Goal: Task Accomplishment & Management: Use online tool/utility

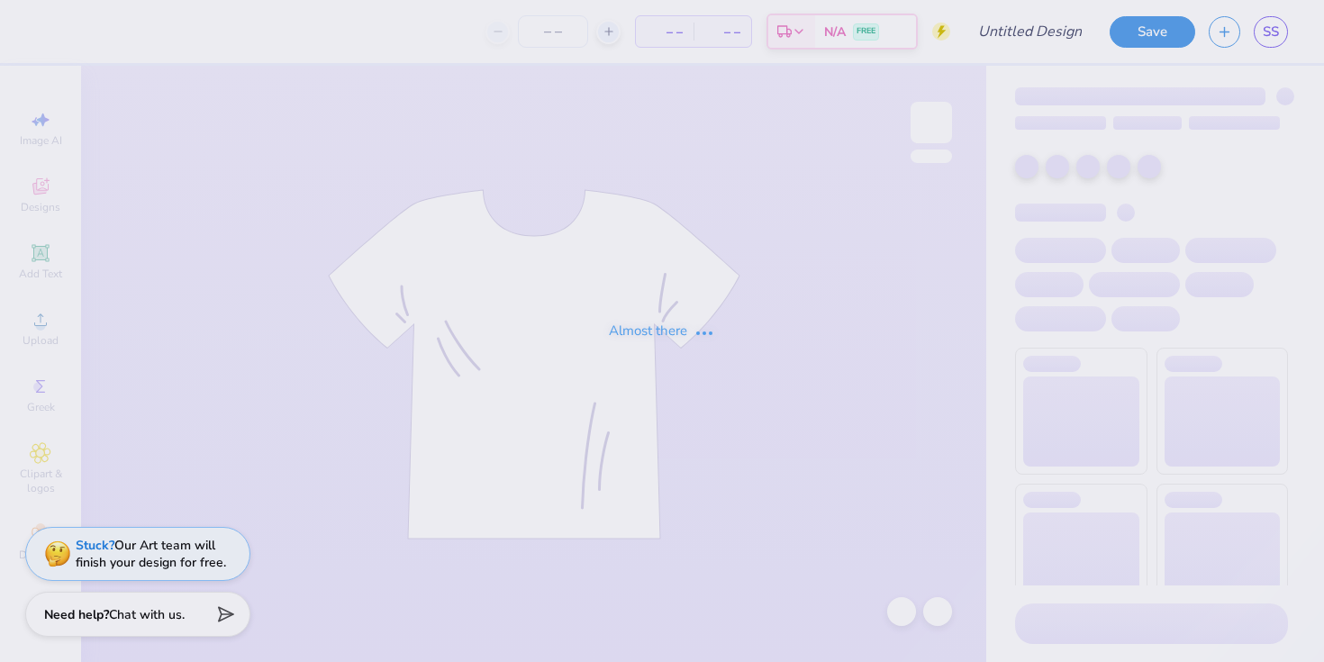
type input "signing day kphi hat"
type input "24"
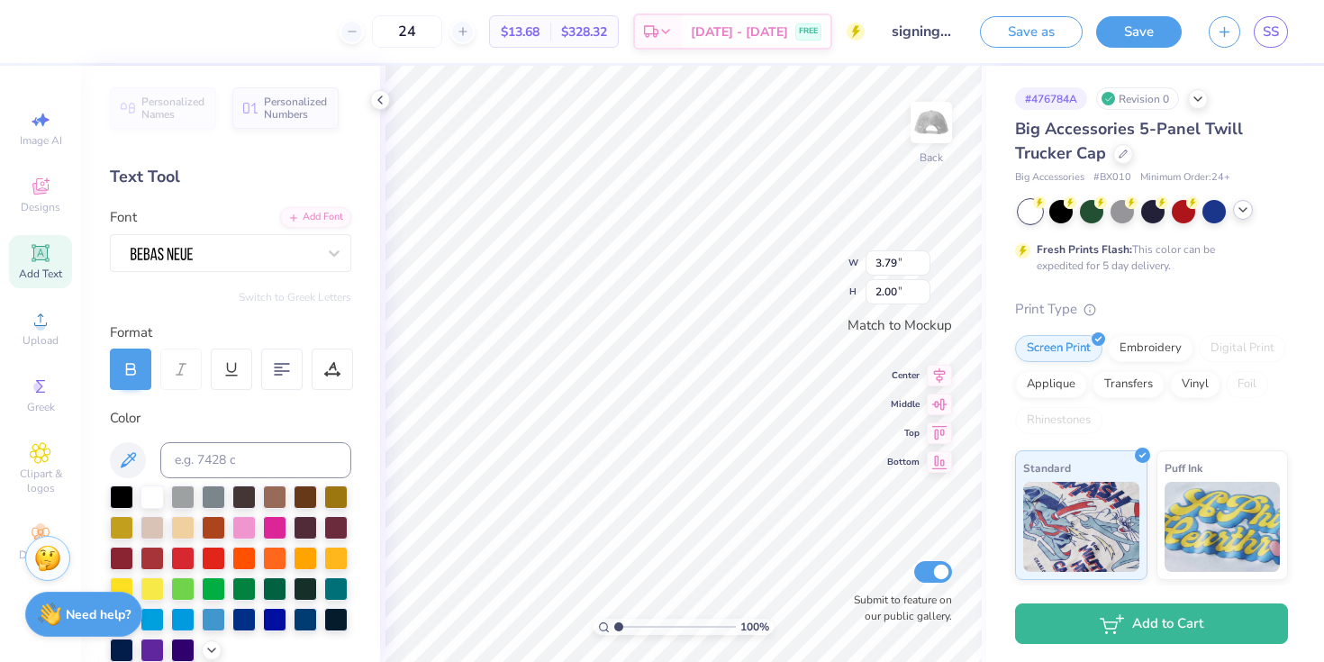
click at [1249, 213] on icon at bounding box center [1242, 210] width 14 height 14
click at [1274, 206] on icon at bounding box center [1273, 210] width 14 height 14
click at [1235, 218] on div at bounding box center [1152, 211] width 269 height 23
click at [1244, 213] on icon at bounding box center [1242, 210] width 14 height 14
click at [1090, 212] on div at bounding box center [1091, 209] width 23 height 23
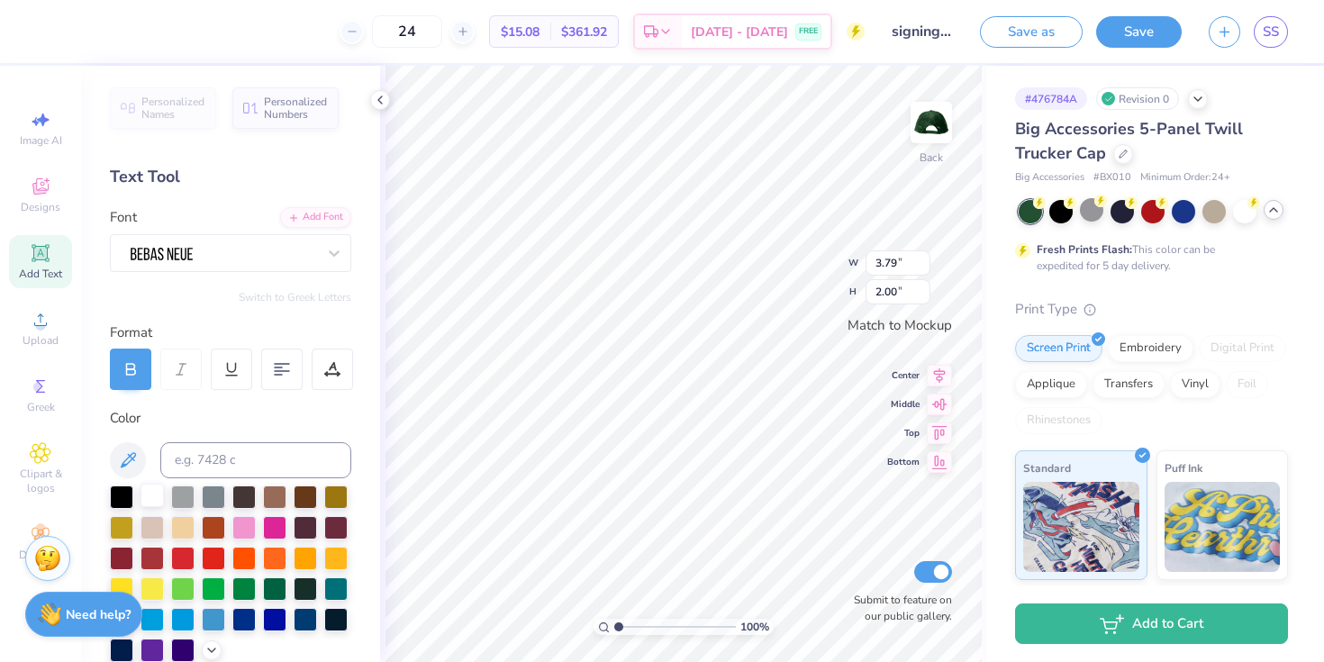
click at [151, 498] on div at bounding box center [151, 495] width 23 height 23
click at [1118, 150] on icon at bounding box center [1122, 152] width 9 height 9
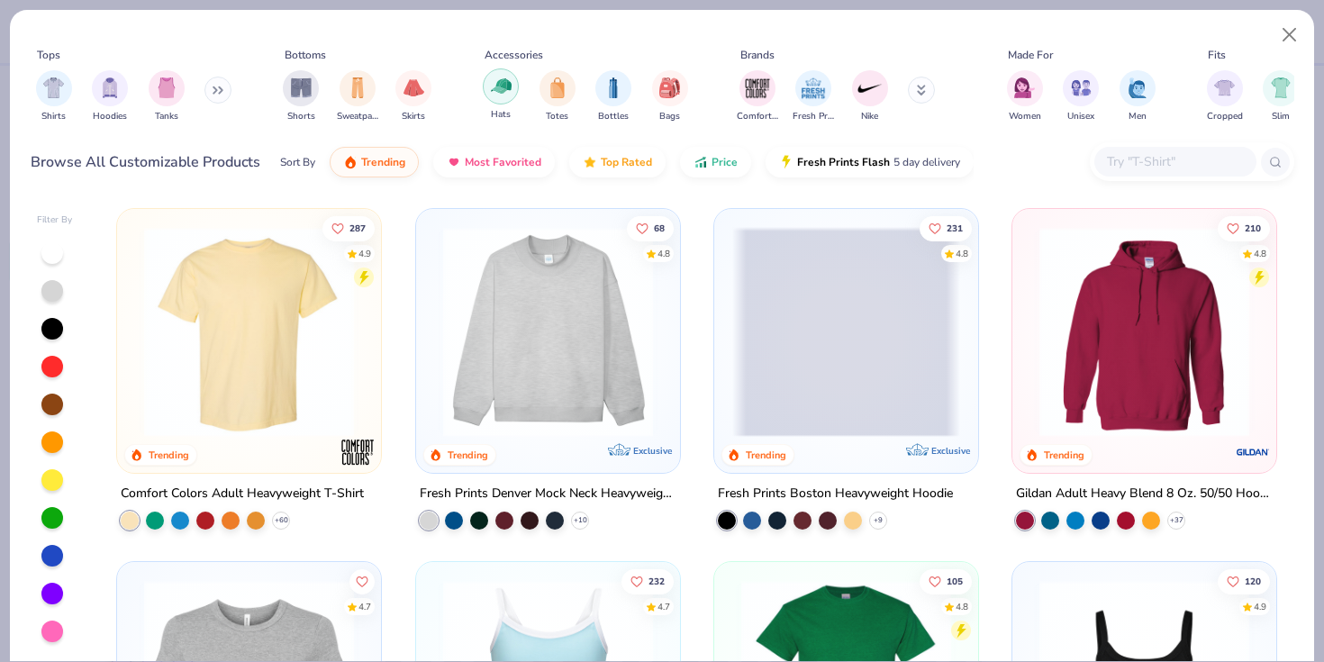
click at [513, 81] on div "filter for Hats" at bounding box center [501, 86] width 36 height 36
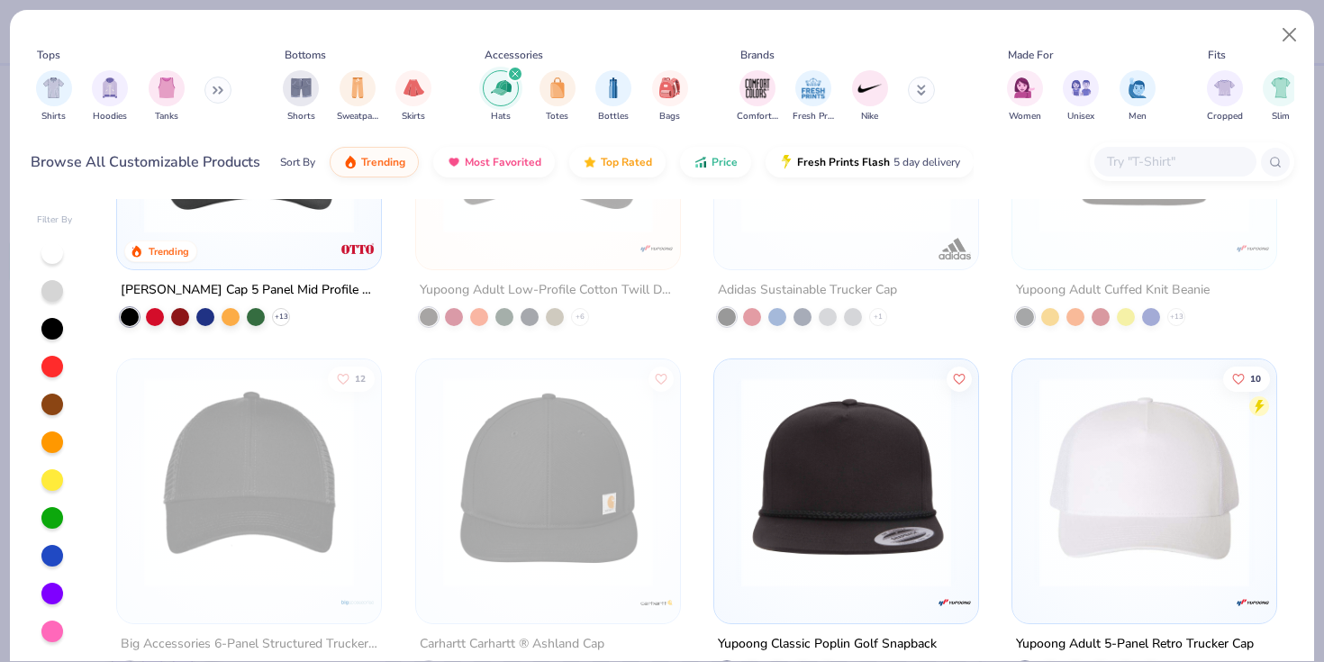
scroll to position [501, 0]
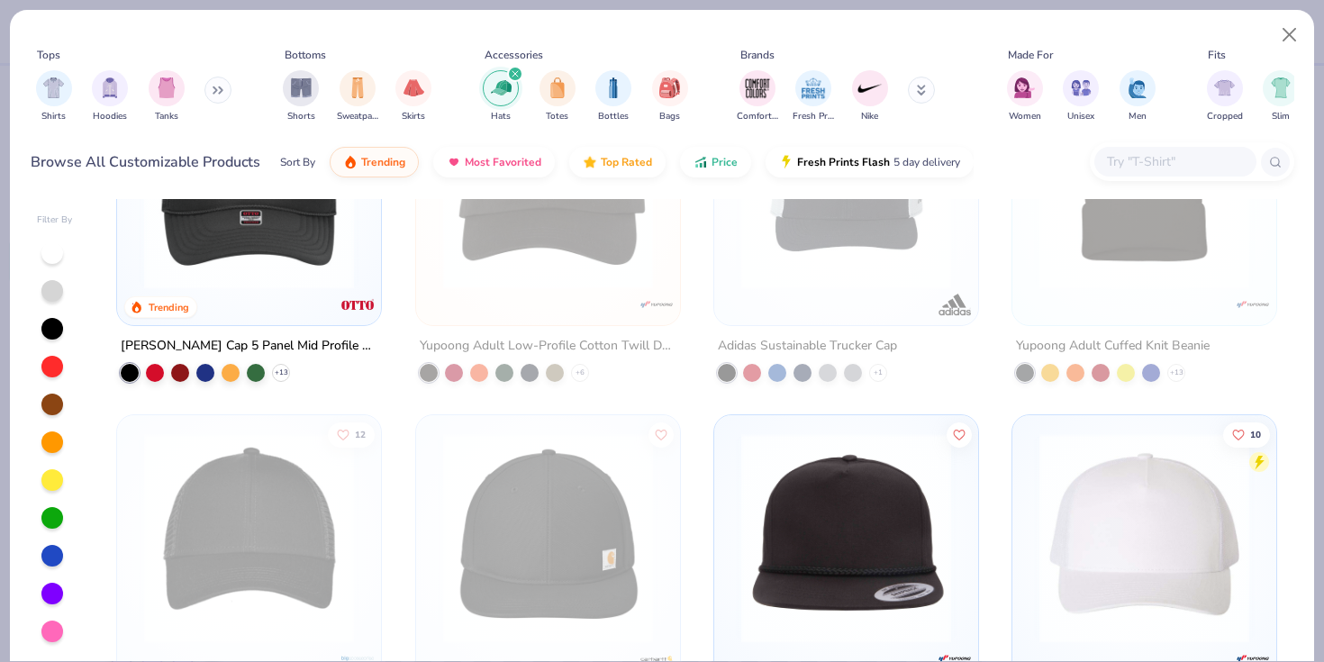
click at [1213, 163] on input "text" at bounding box center [1174, 161] width 139 height 21
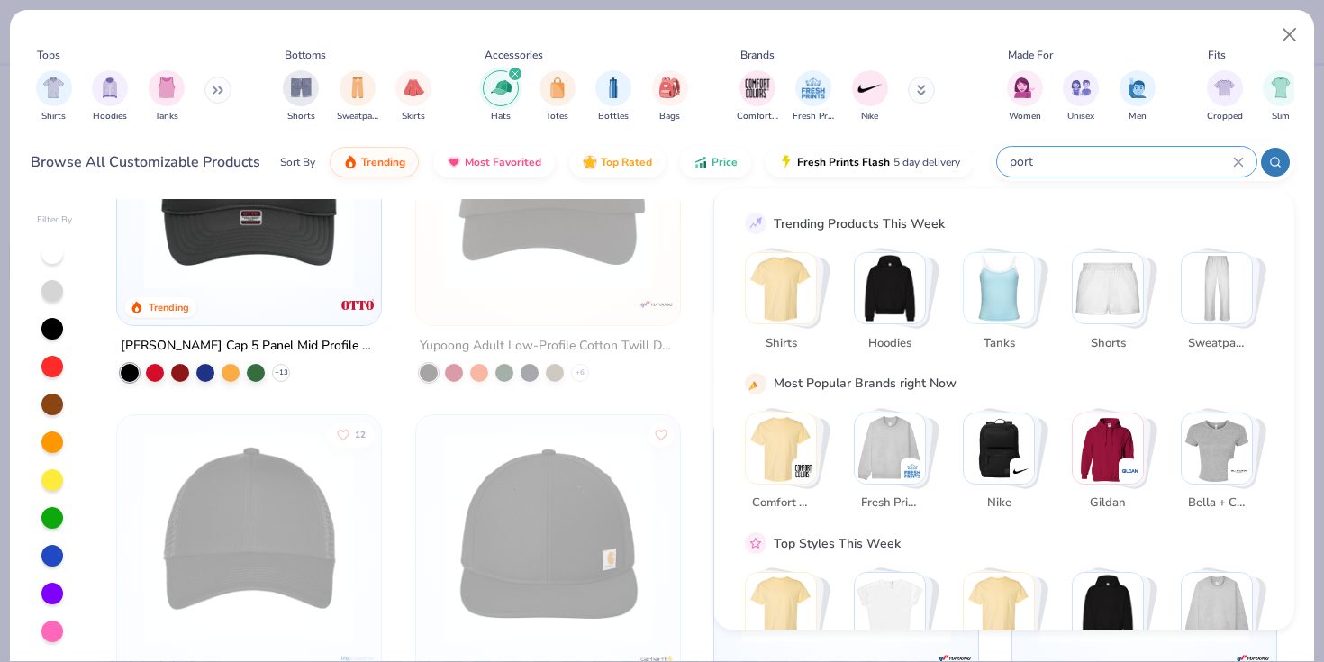
type input "port"
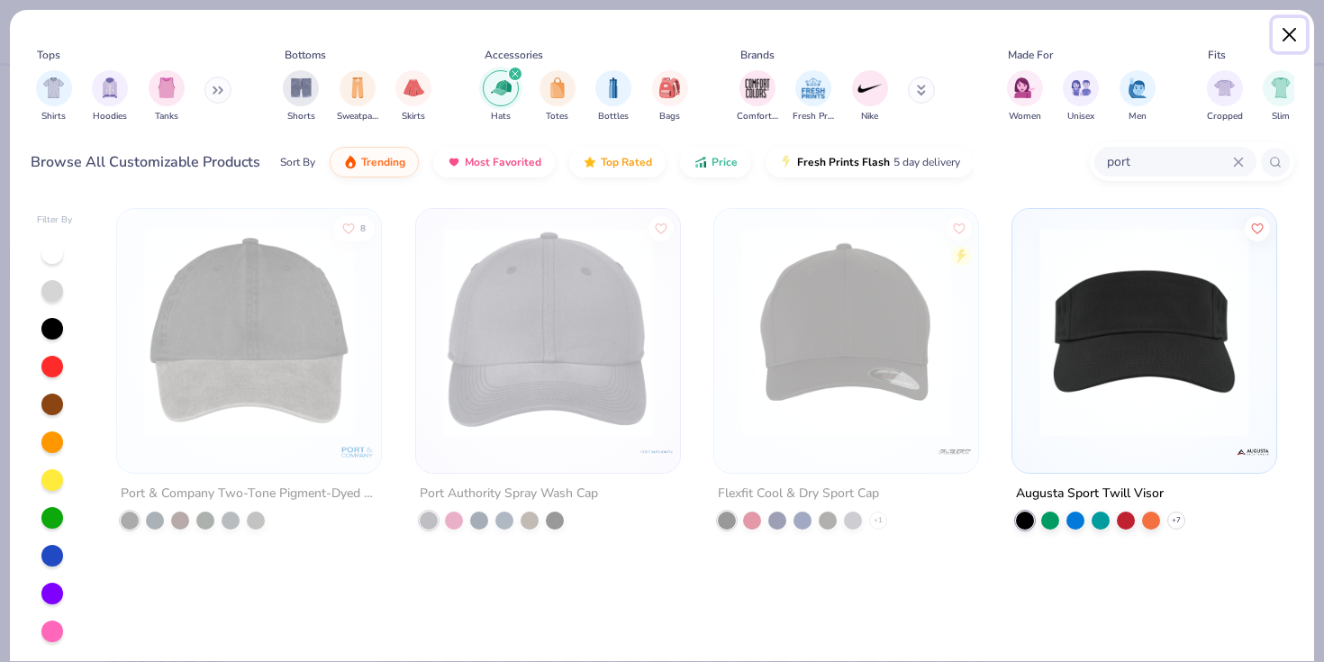
click at [1288, 42] on button "Close" at bounding box center [1289, 35] width 34 height 34
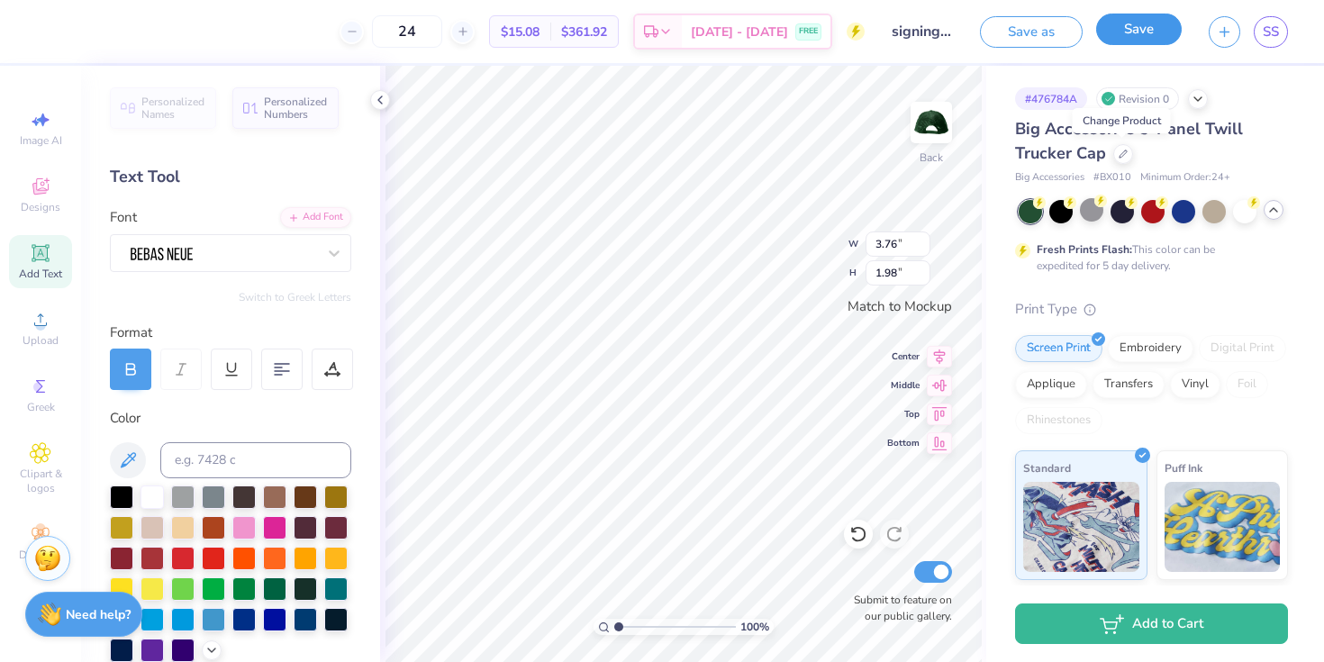
click at [1144, 26] on button "Save" at bounding box center [1139, 30] width 86 height 32
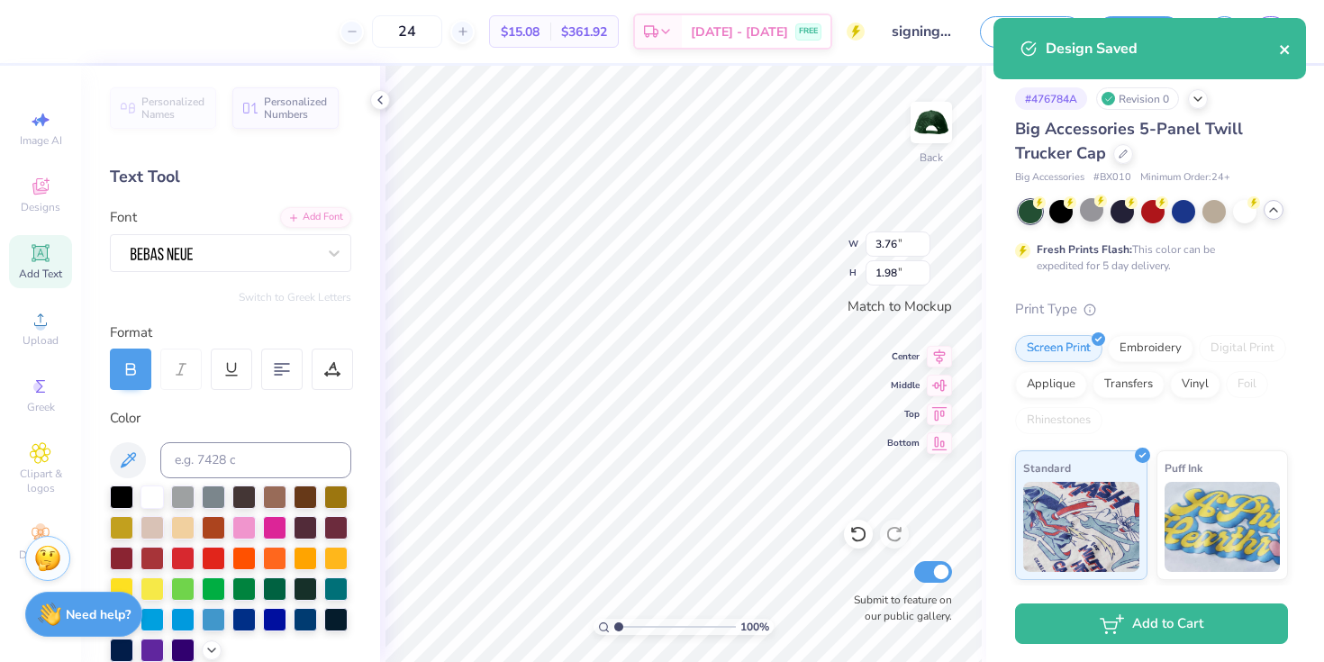
click at [1289, 45] on icon "close" at bounding box center [1285, 49] width 13 height 14
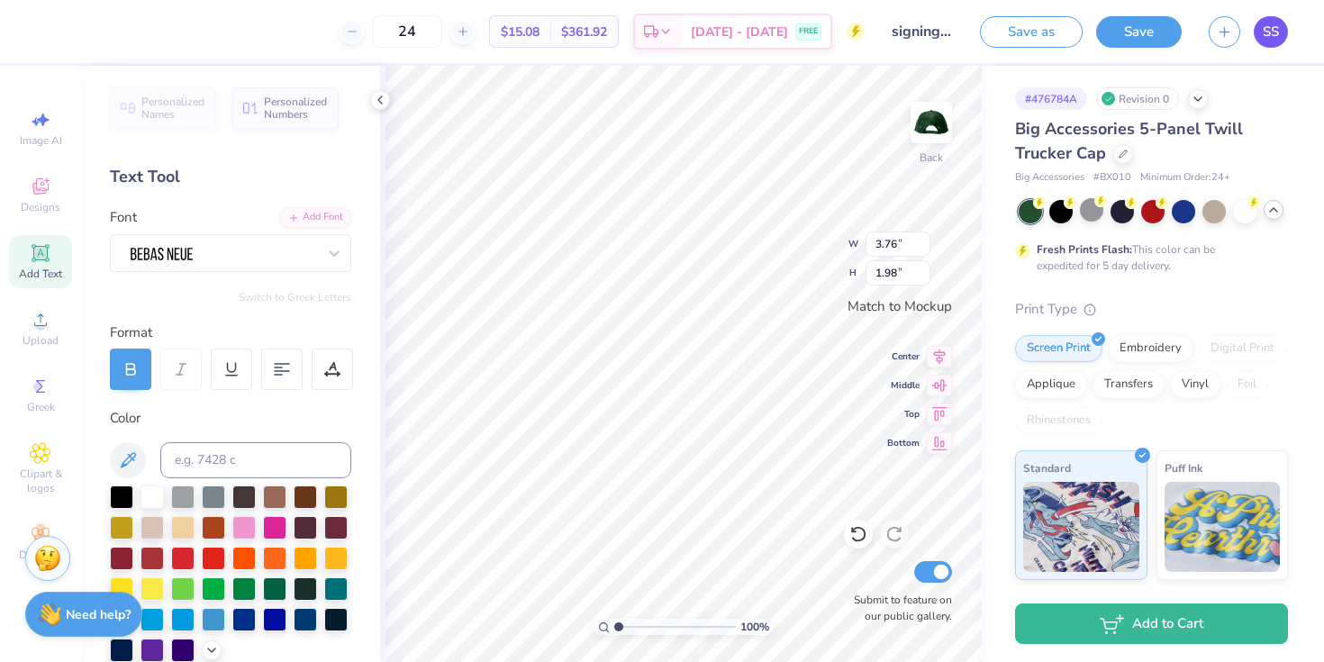
click at [1277, 42] on link "SS" at bounding box center [1270, 32] width 34 height 32
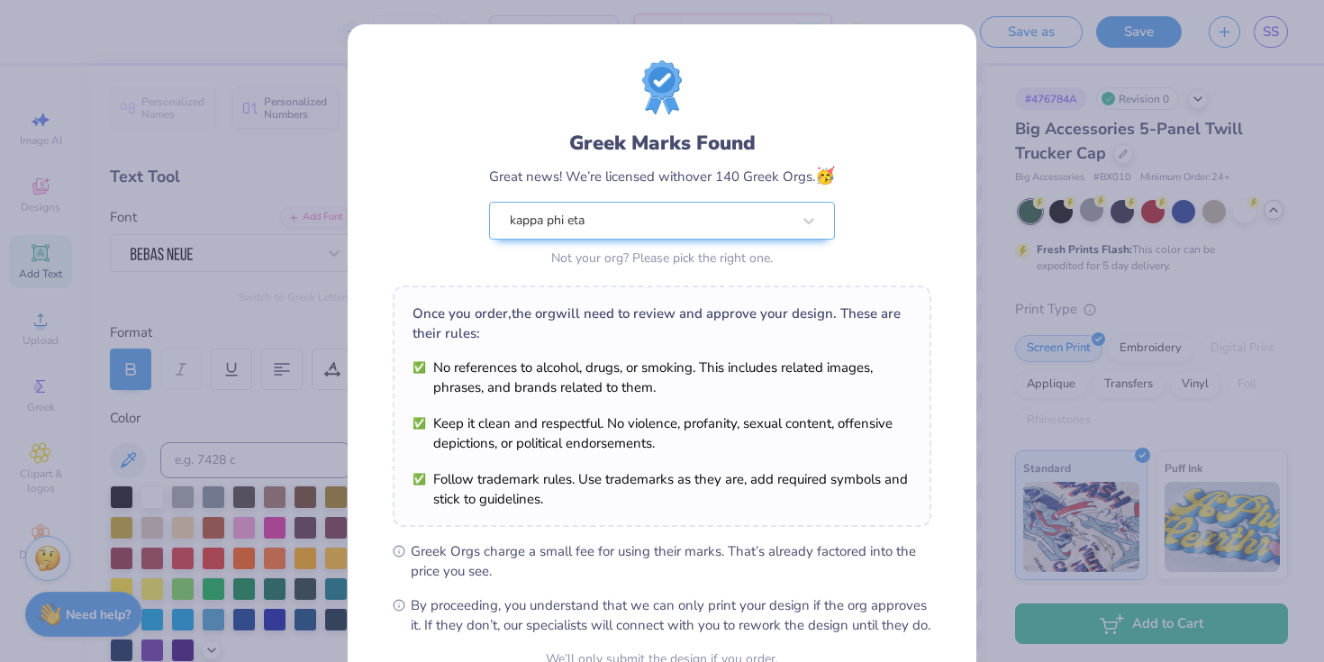
scroll to position [181, 0]
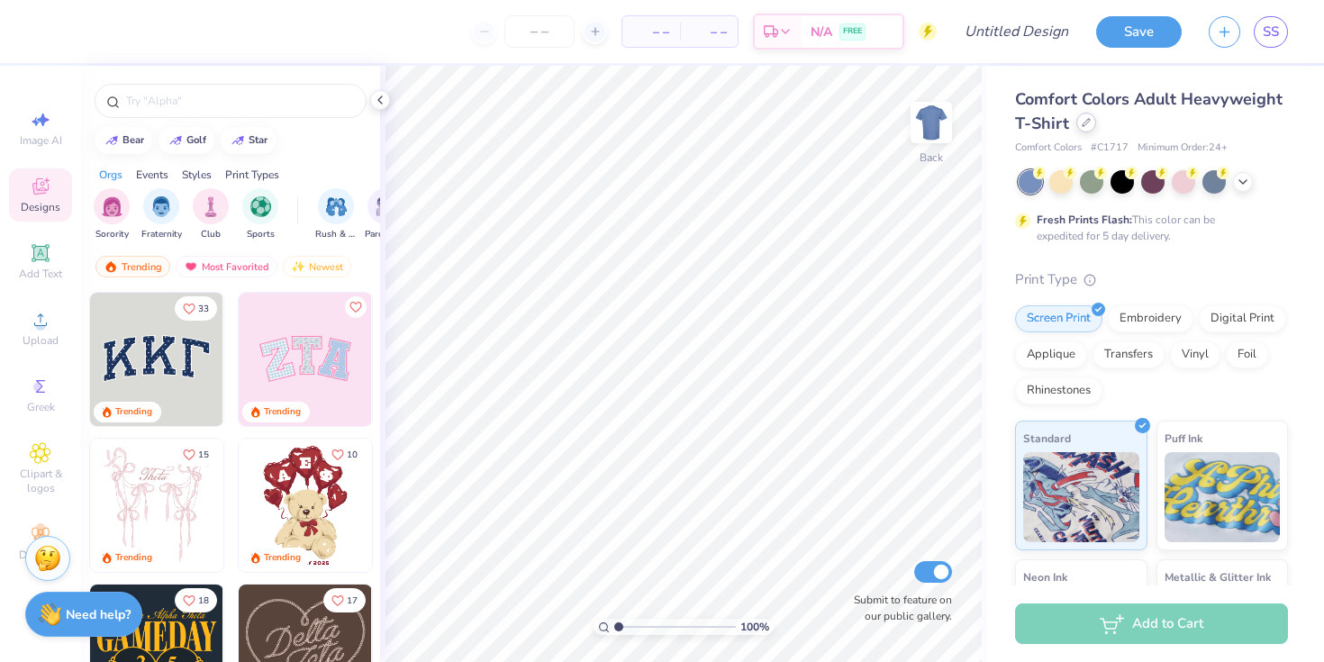
click at [1093, 126] on div at bounding box center [1086, 123] width 20 height 20
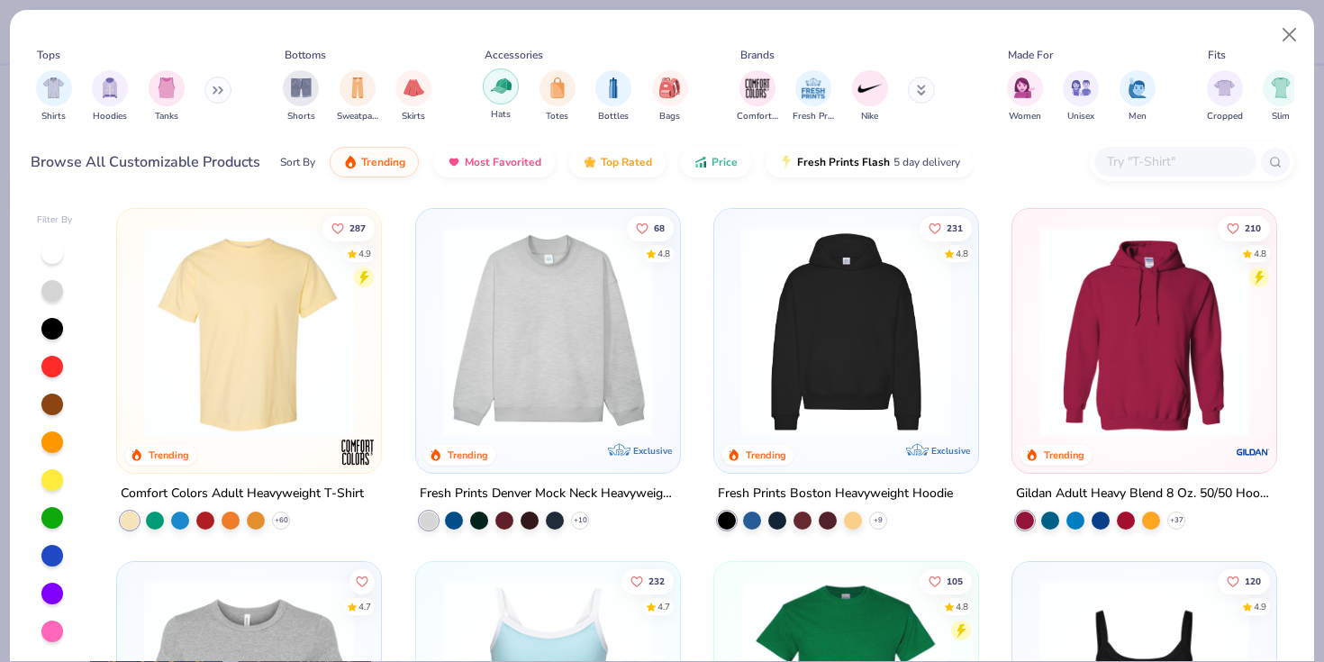
click at [504, 87] on img "filter for Hats" at bounding box center [501, 86] width 21 height 21
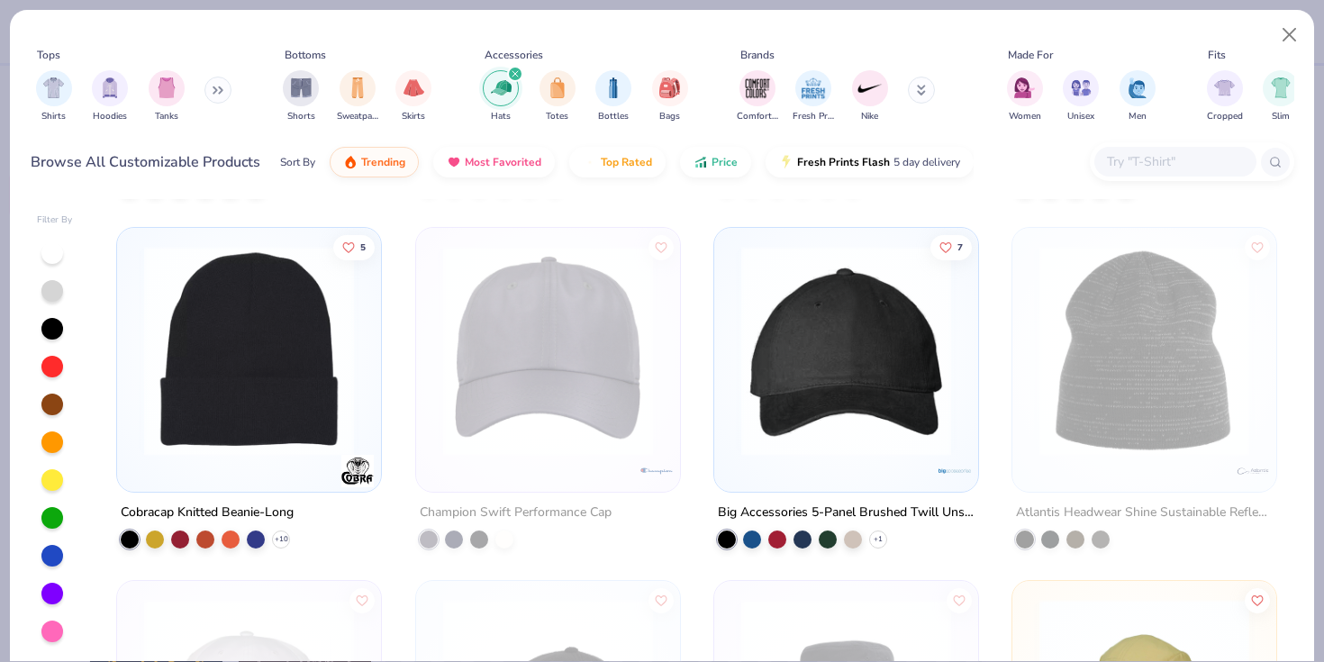
scroll to position [2451, 0]
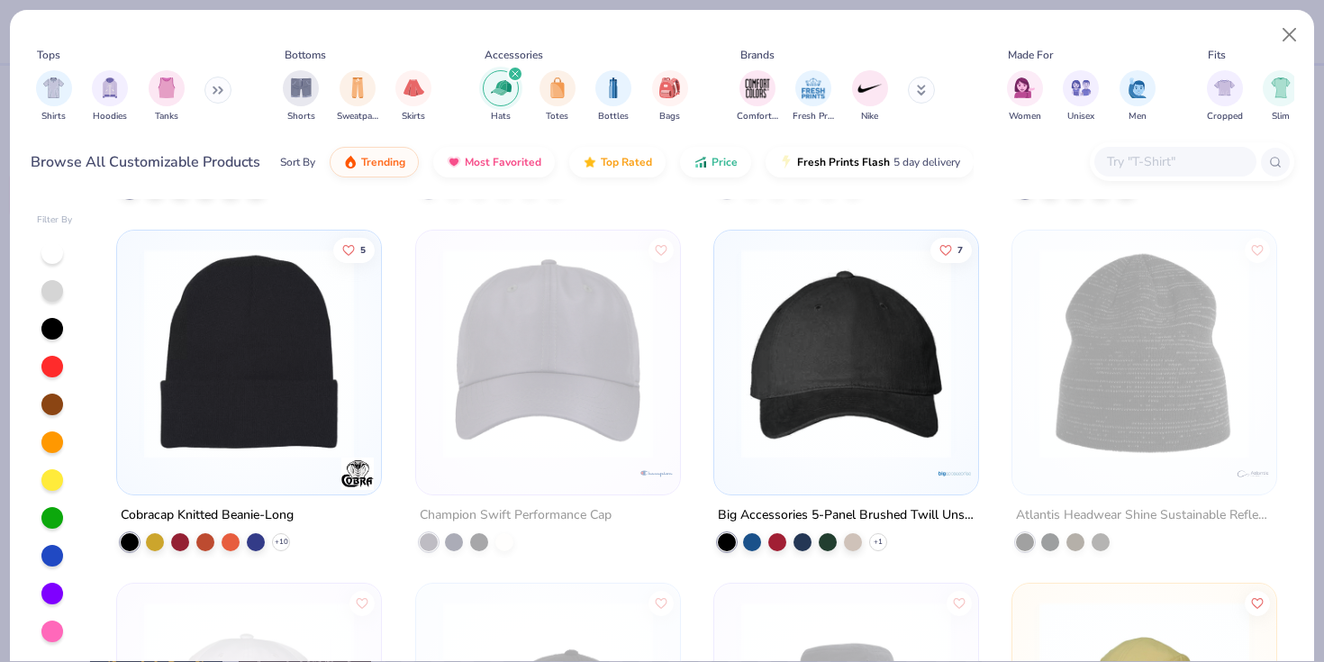
click at [1149, 163] on input "text" at bounding box center [1174, 161] width 139 height 21
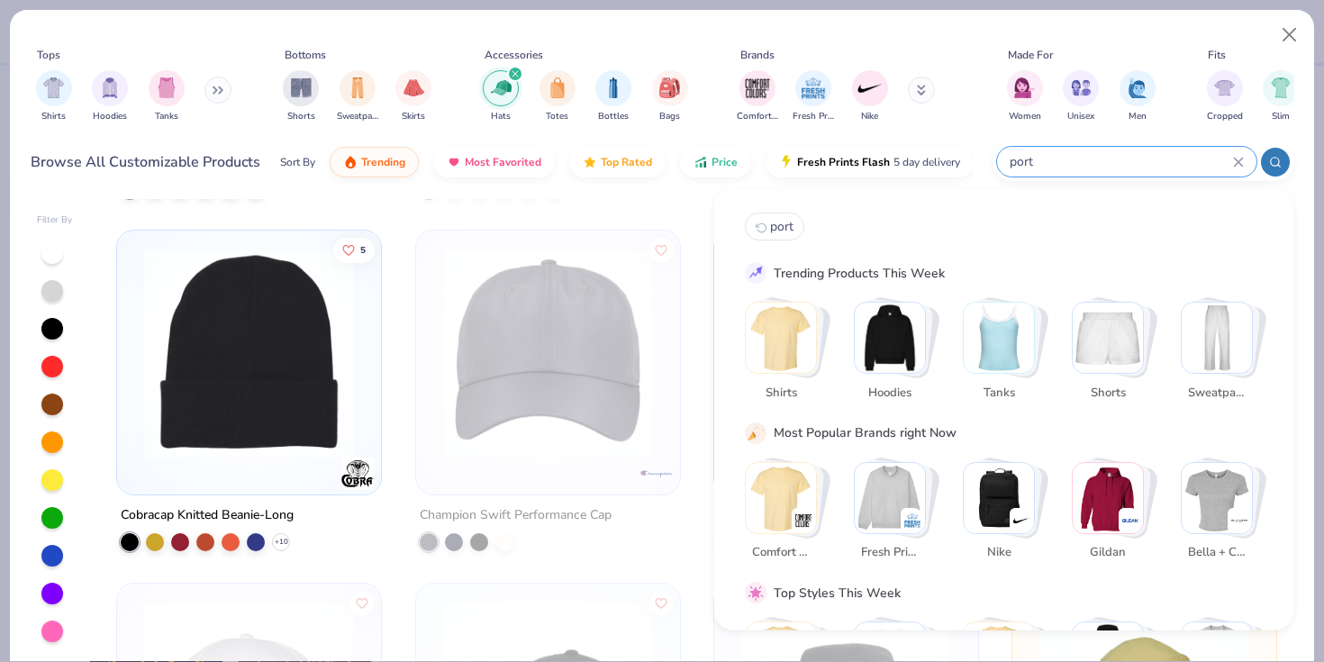
type input "port"
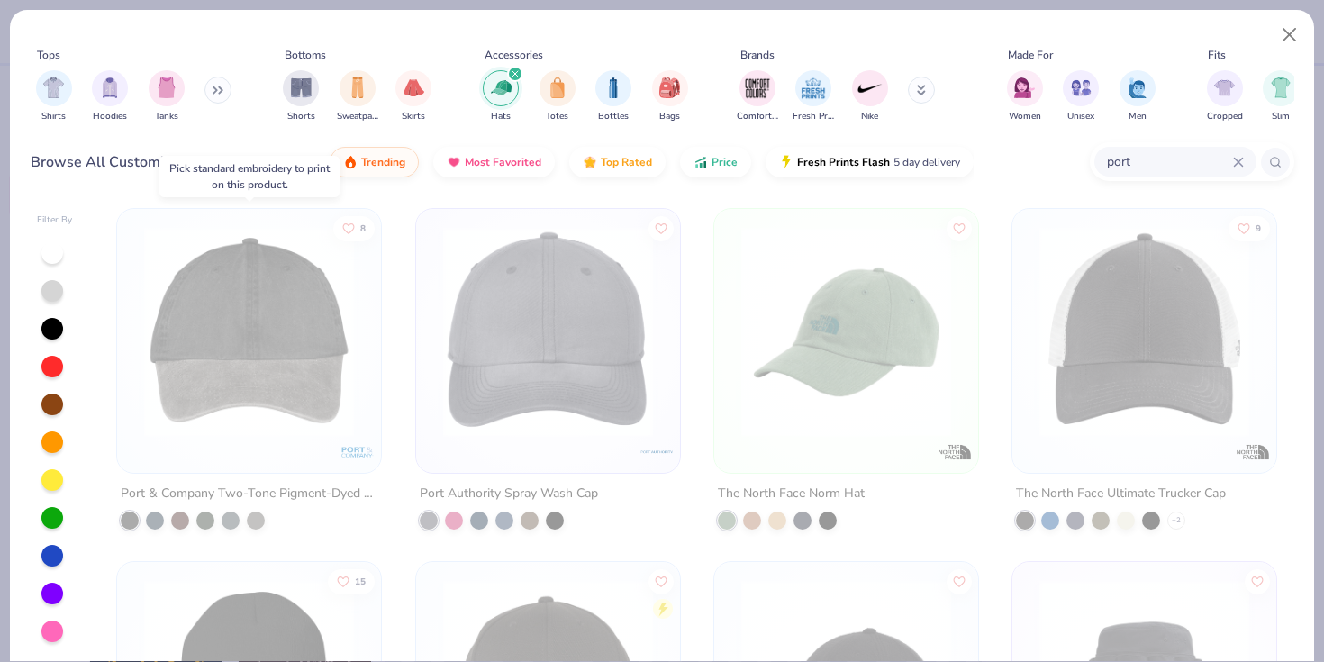
click at [303, 344] on img at bounding box center [249, 332] width 228 height 210
click at [484, 369] on img at bounding box center [548, 332] width 228 height 210
click at [1287, 40] on button "Close" at bounding box center [1289, 35] width 34 height 34
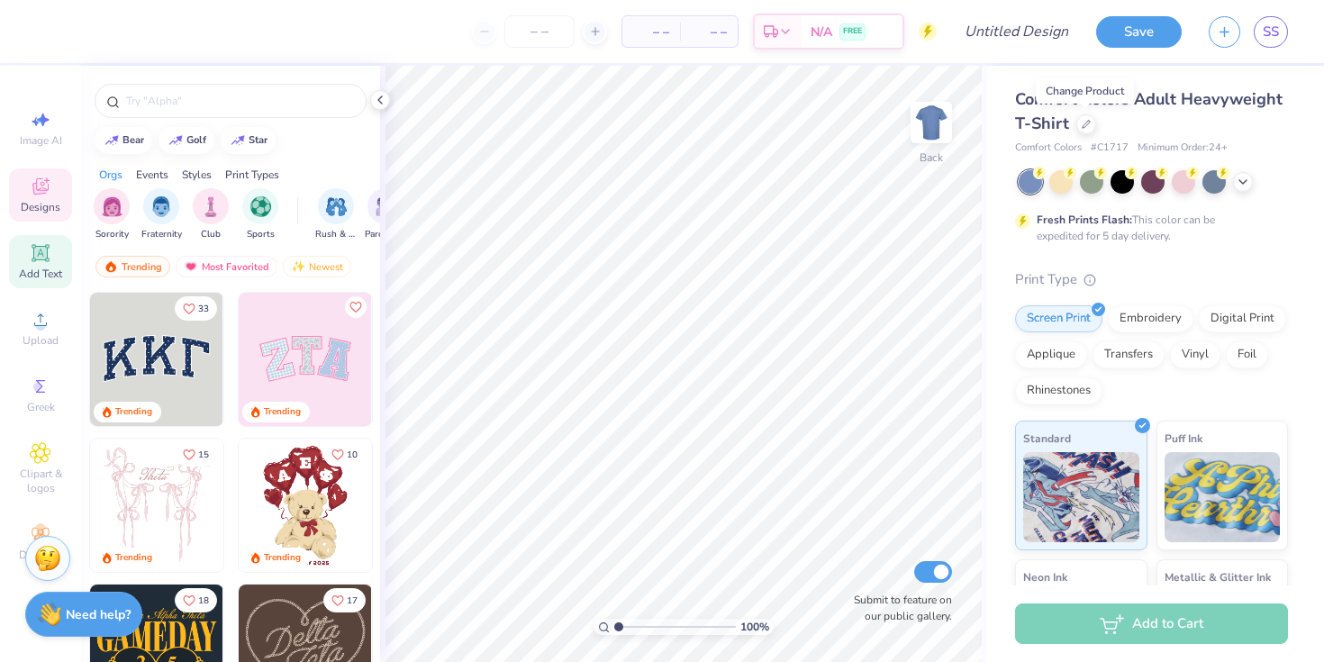
click at [49, 258] on icon at bounding box center [41, 253] width 22 height 22
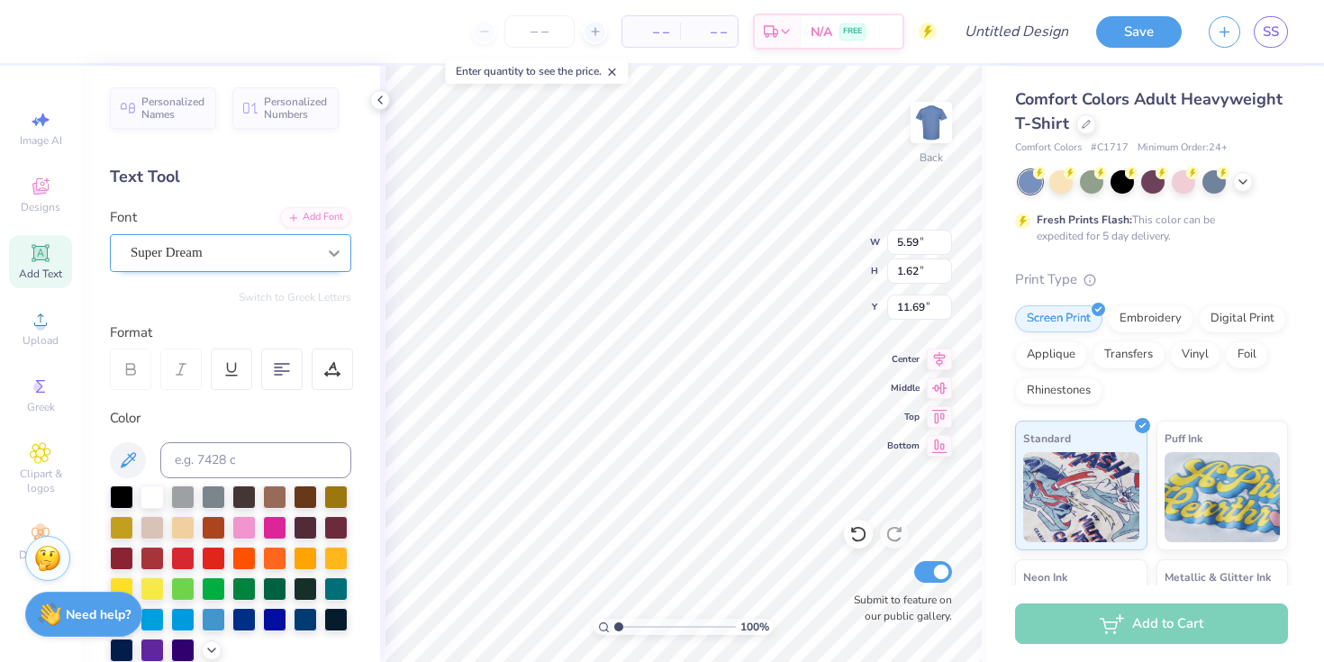
type textarea "KPHI"
click at [327, 241] on div at bounding box center [334, 253] width 32 height 32
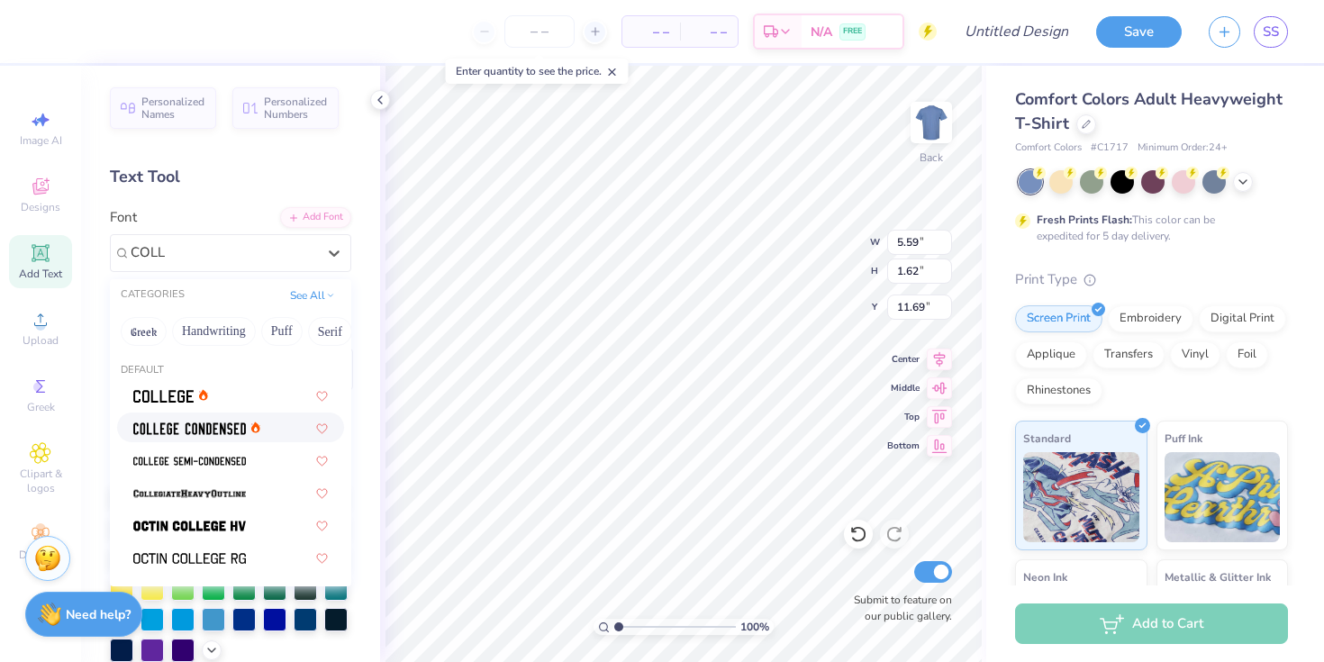
click at [219, 427] on img at bounding box center [189, 428] width 113 height 13
type input "COLL"
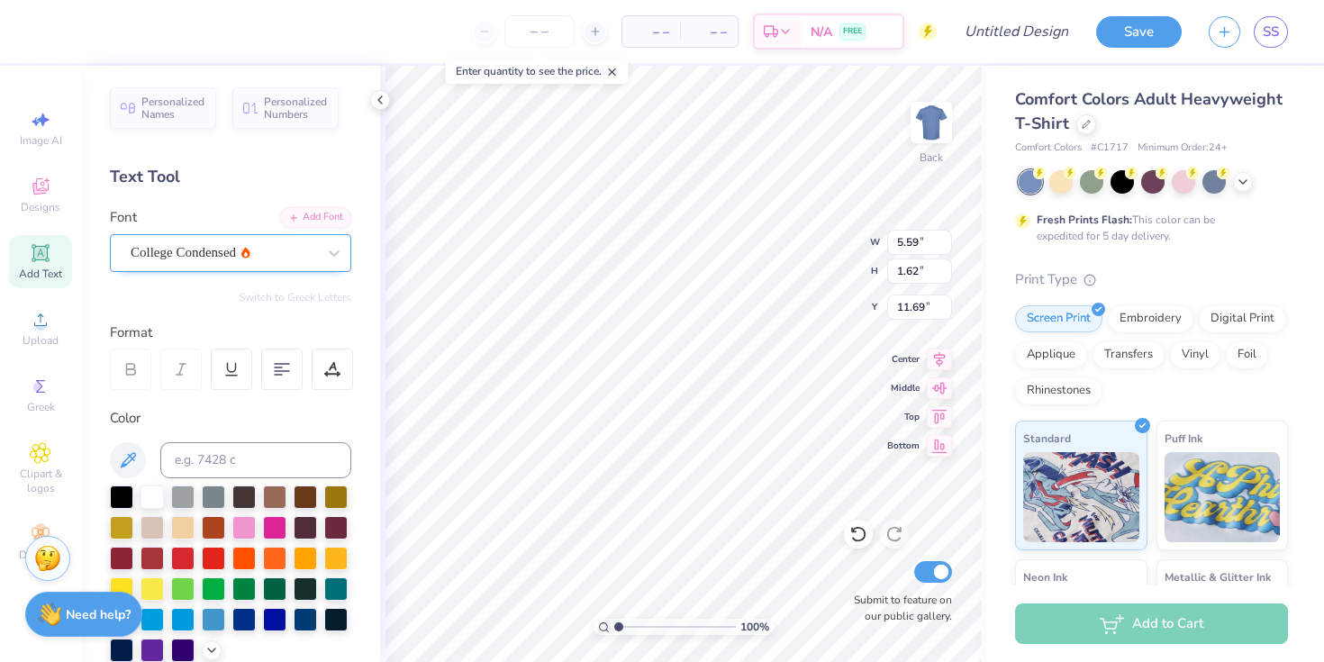
click at [241, 253] on div "College Condensed" at bounding box center [223, 253] width 189 height 28
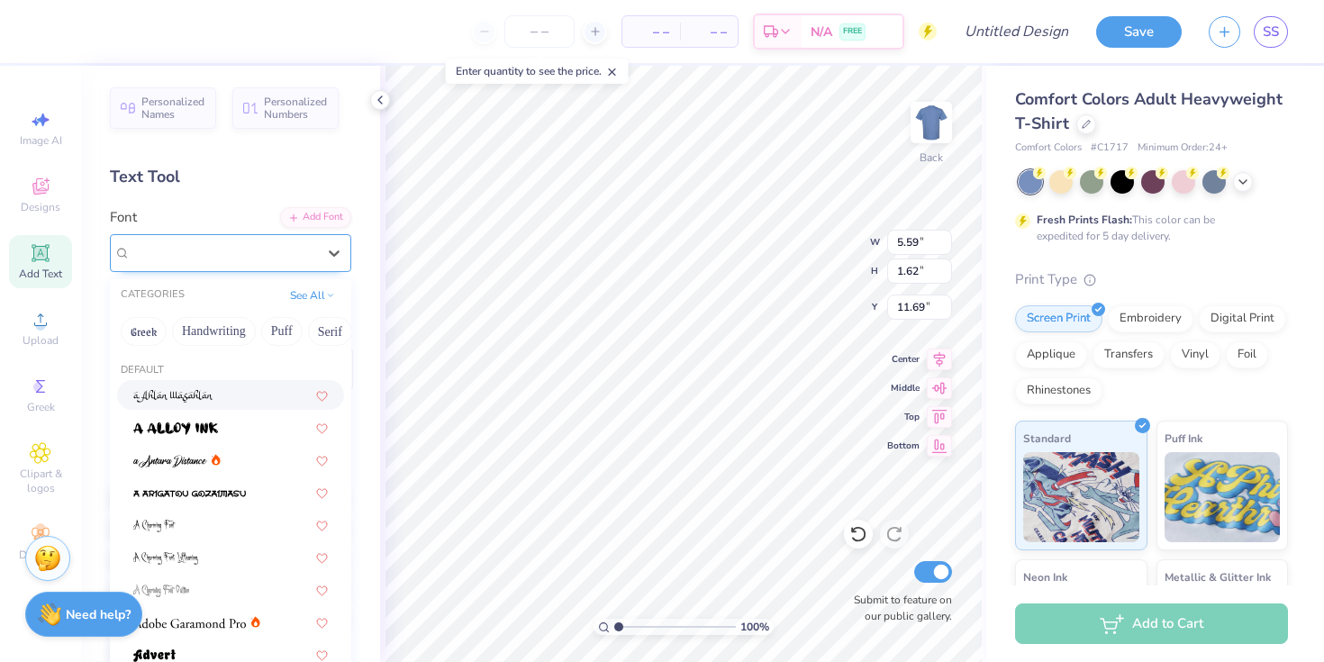
click at [181, 258] on span "College Condensed" at bounding box center [183, 252] width 105 height 21
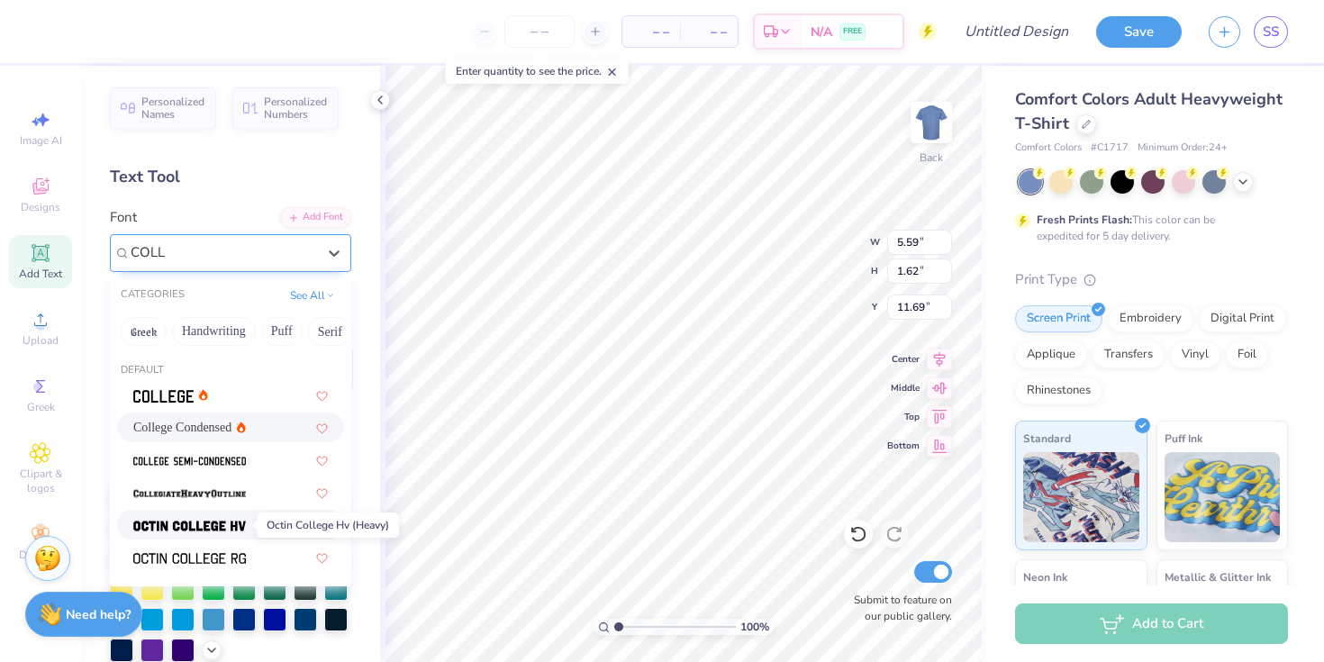
click at [222, 527] on img at bounding box center [189, 526] width 113 height 13
type input "COLL"
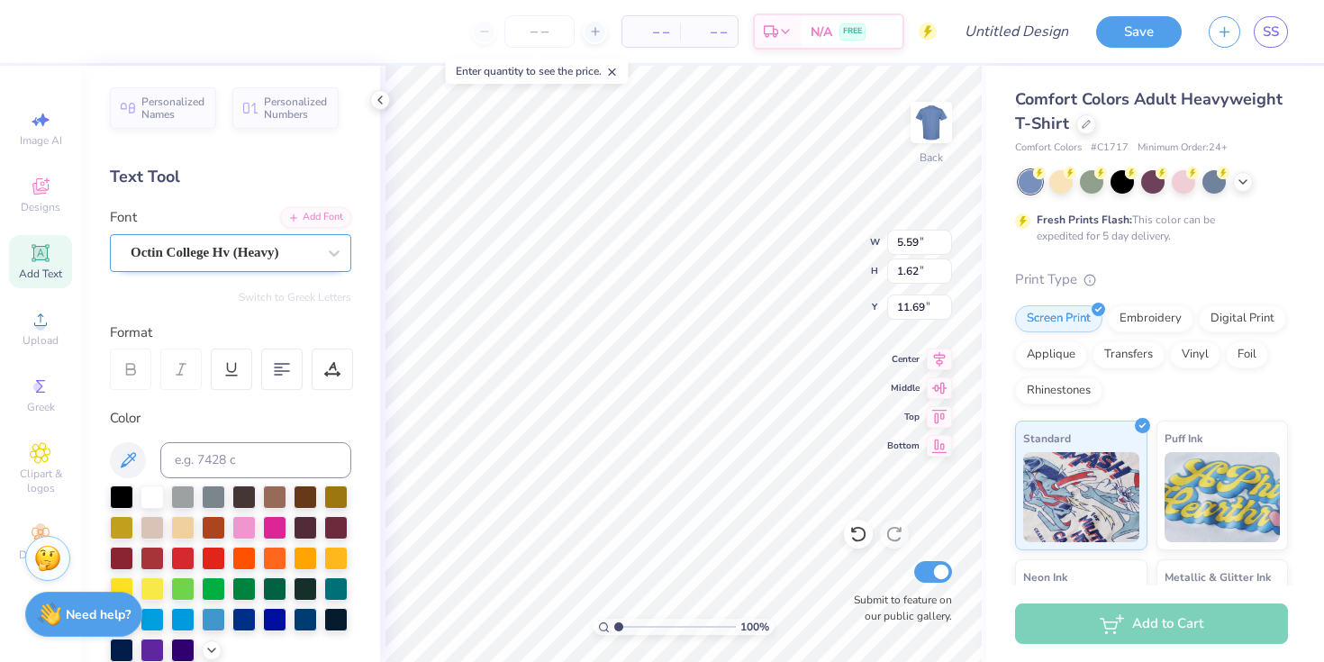
click at [292, 246] on div "Octin College Hv (Heavy)" at bounding box center [223, 253] width 189 height 28
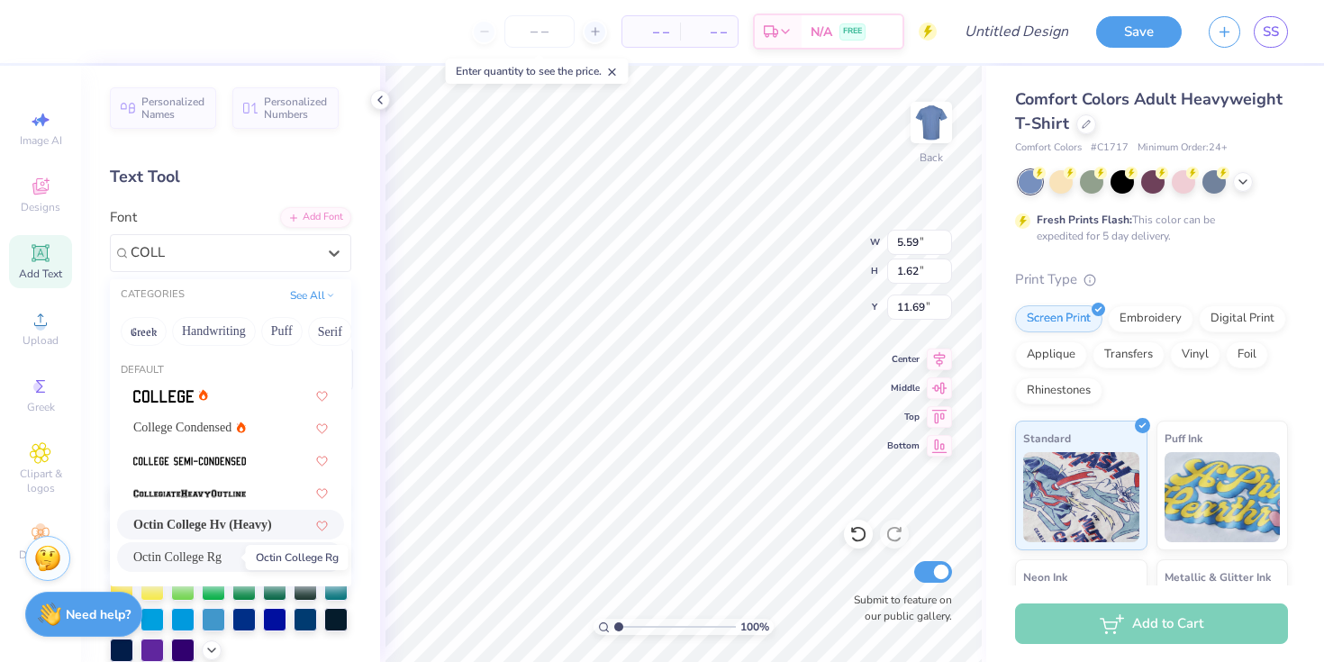
click at [222, 559] on span "Octin College Rg" at bounding box center [177, 556] width 88 height 19
type input "COLL"
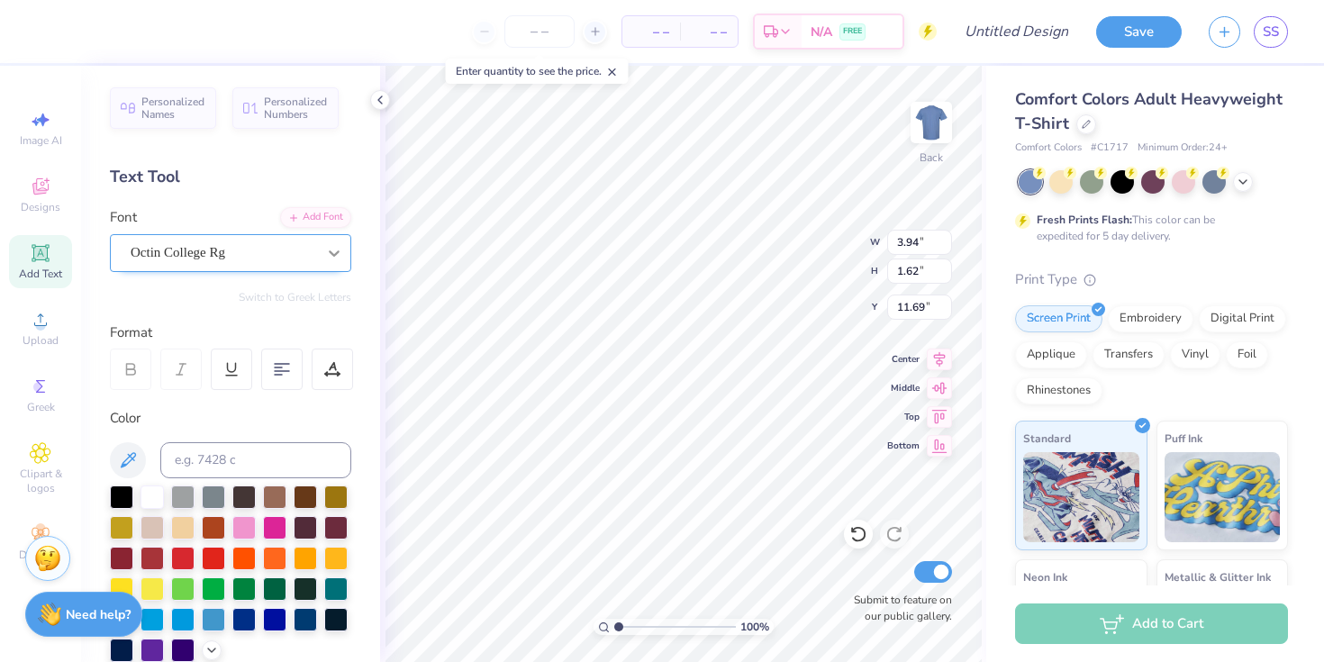
click at [322, 248] on div at bounding box center [334, 253] width 32 height 32
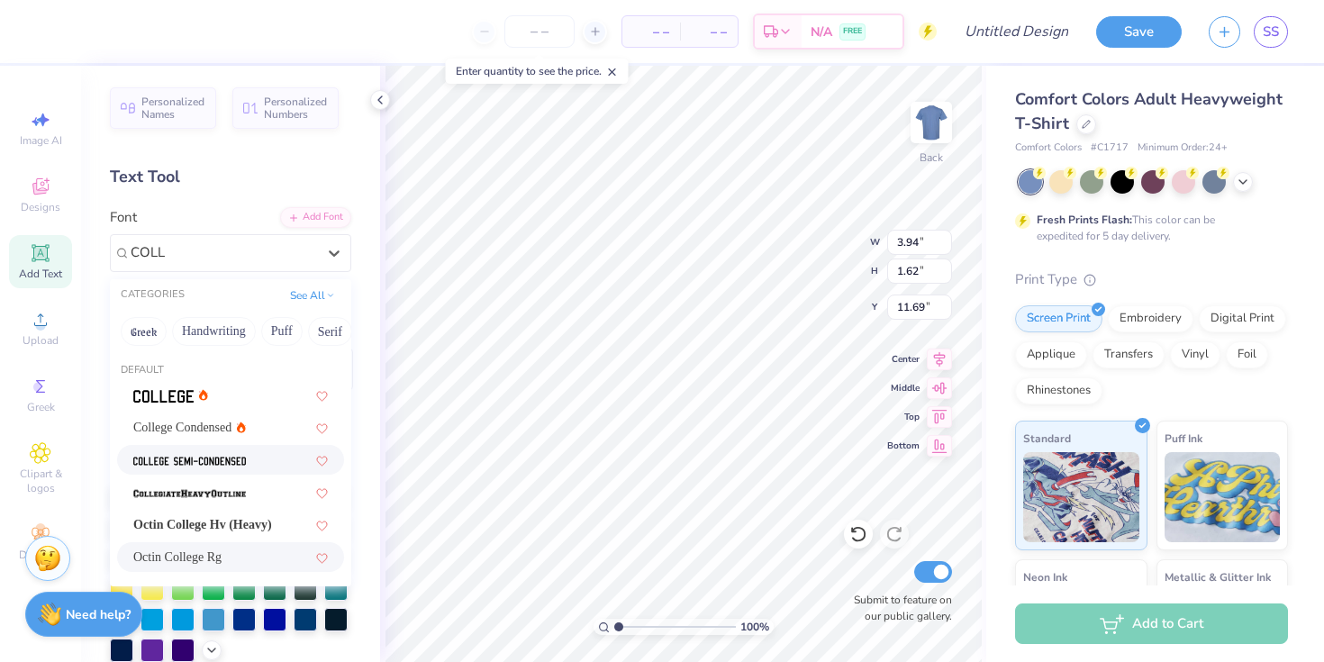
click at [279, 457] on div at bounding box center [230, 459] width 195 height 19
type input "COLL"
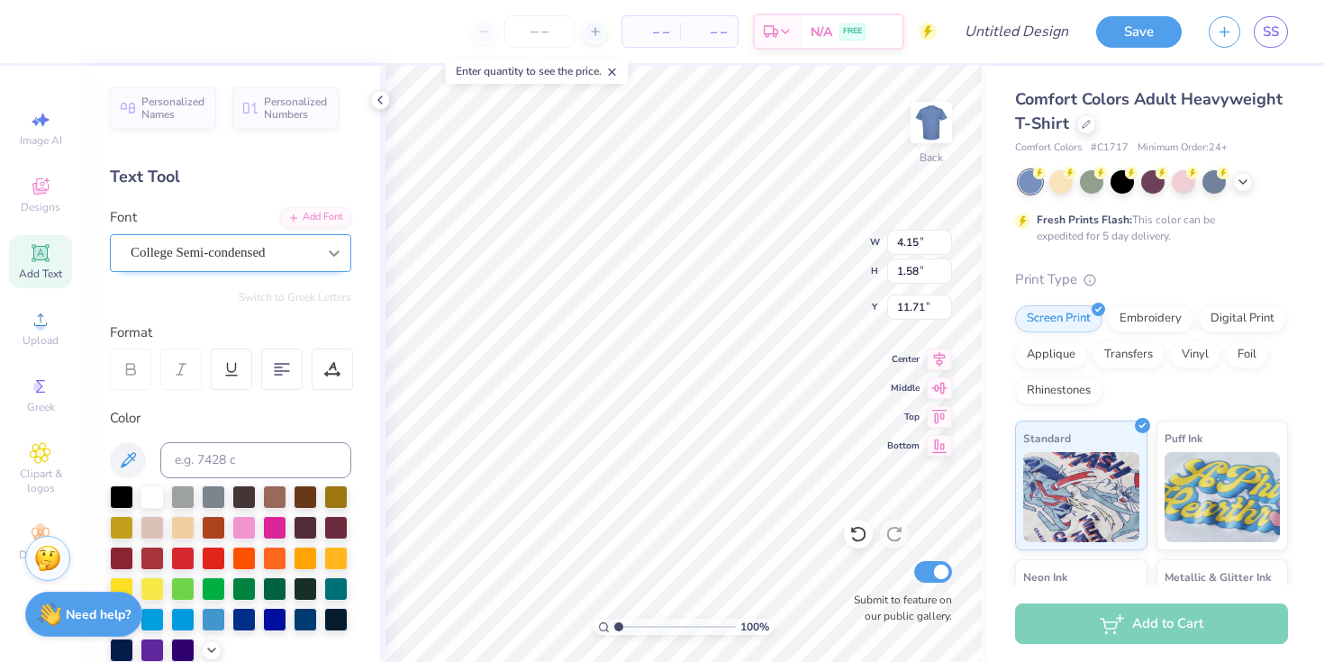
click at [333, 250] on icon at bounding box center [334, 253] width 18 height 18
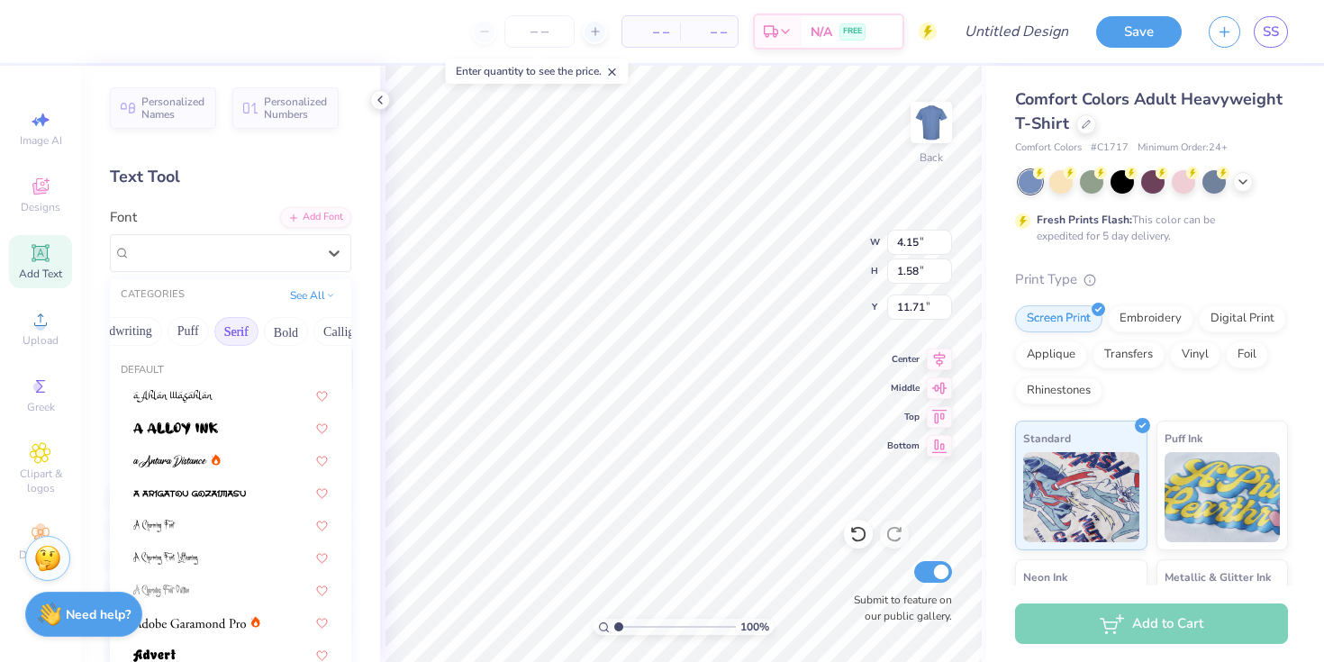
scroll to position [0, 100]
click at [283, 334] on button "Bold" at bounding box center [280, 331] width 44 height 29
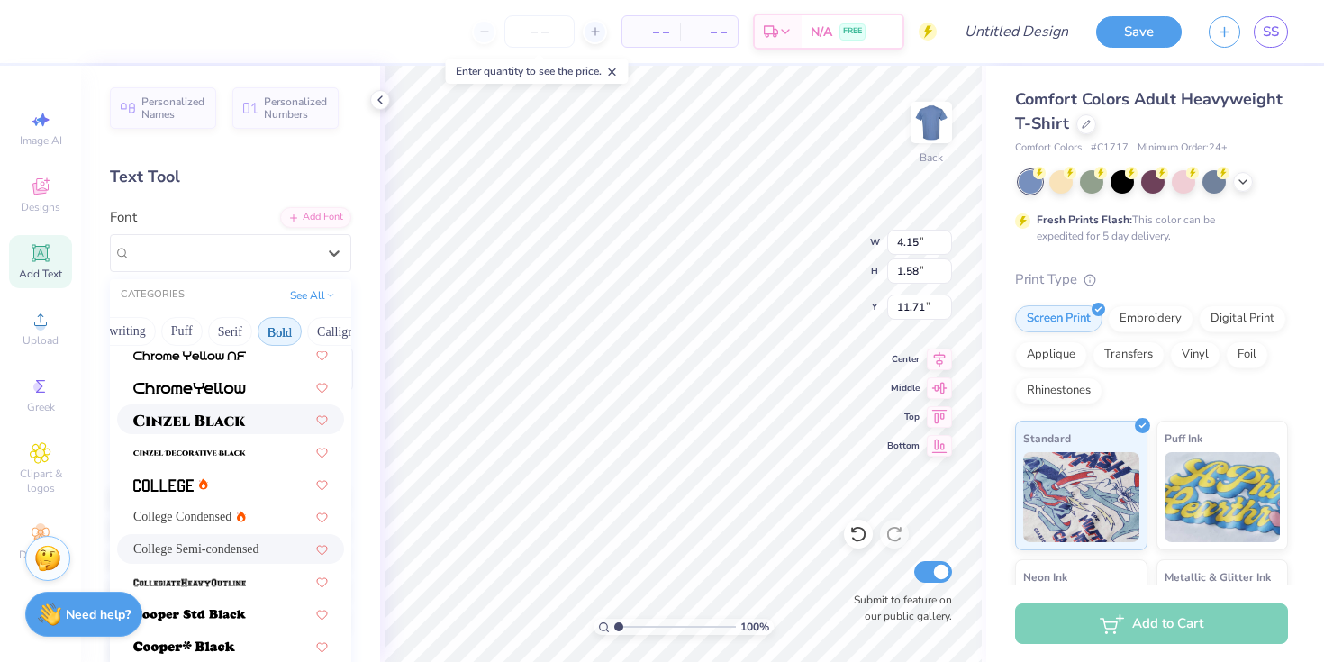
scroll to position [110, 0]
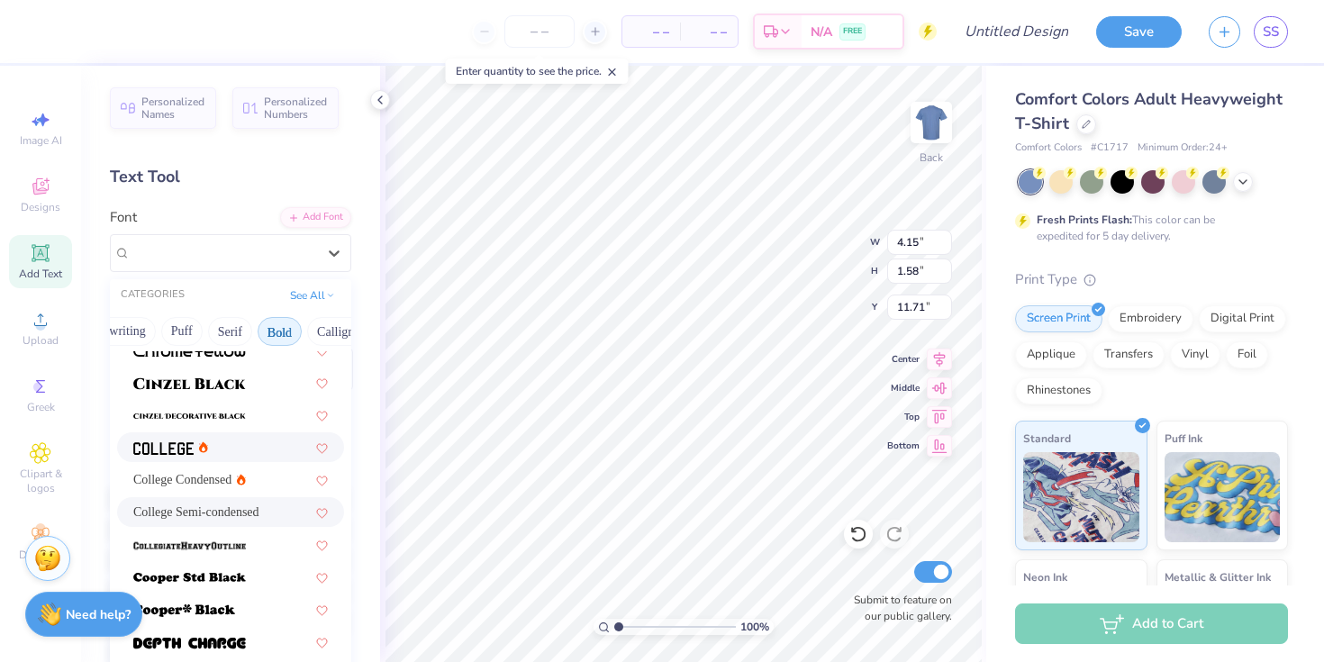
click at [158, 439] on span at bounding box center [163, 447] width 60 height 19
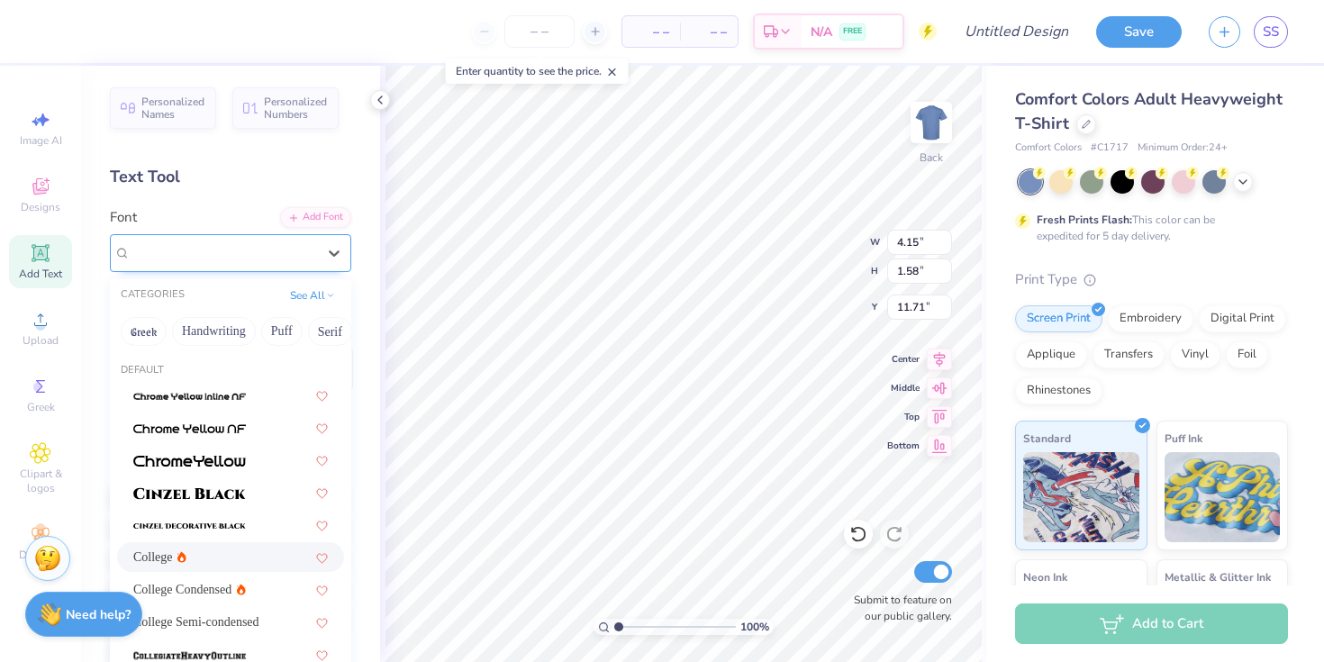
click at [288, 258] on div "College" at bounding box center [223, 253] width 189 height 28
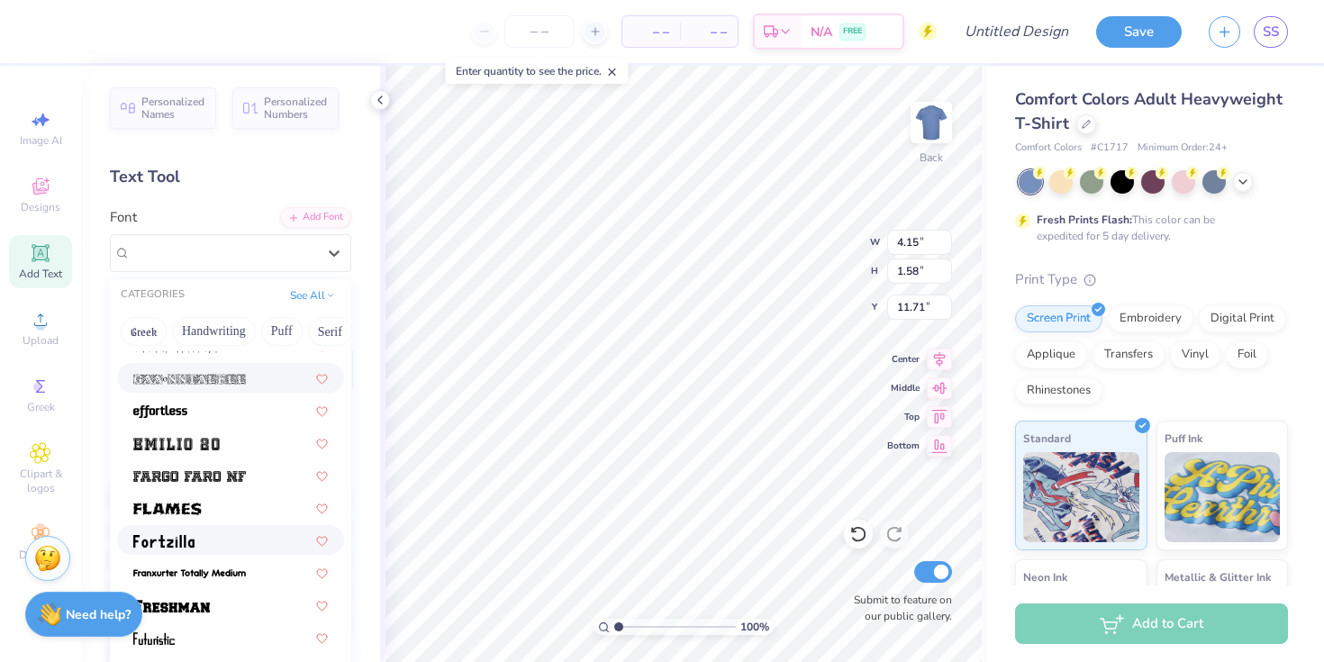
scroll to position [464, 0]
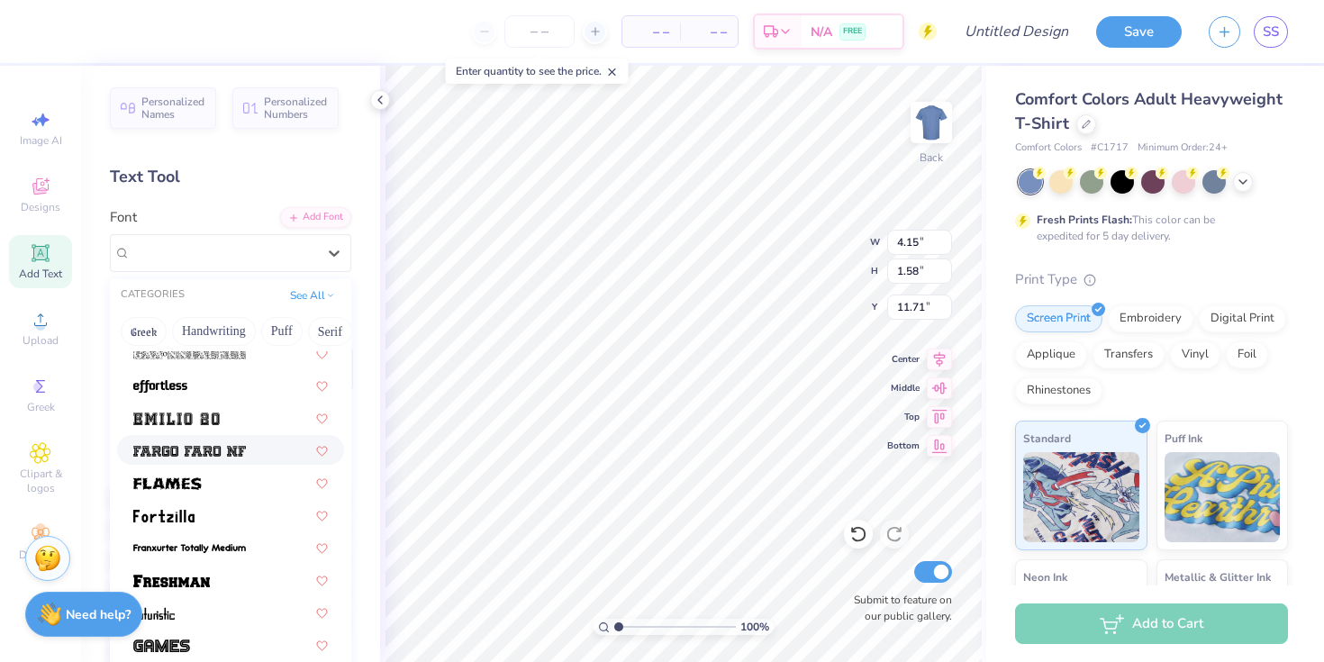
click at [236, 437] on div at bounding box center [230, 450] width 227 height 30
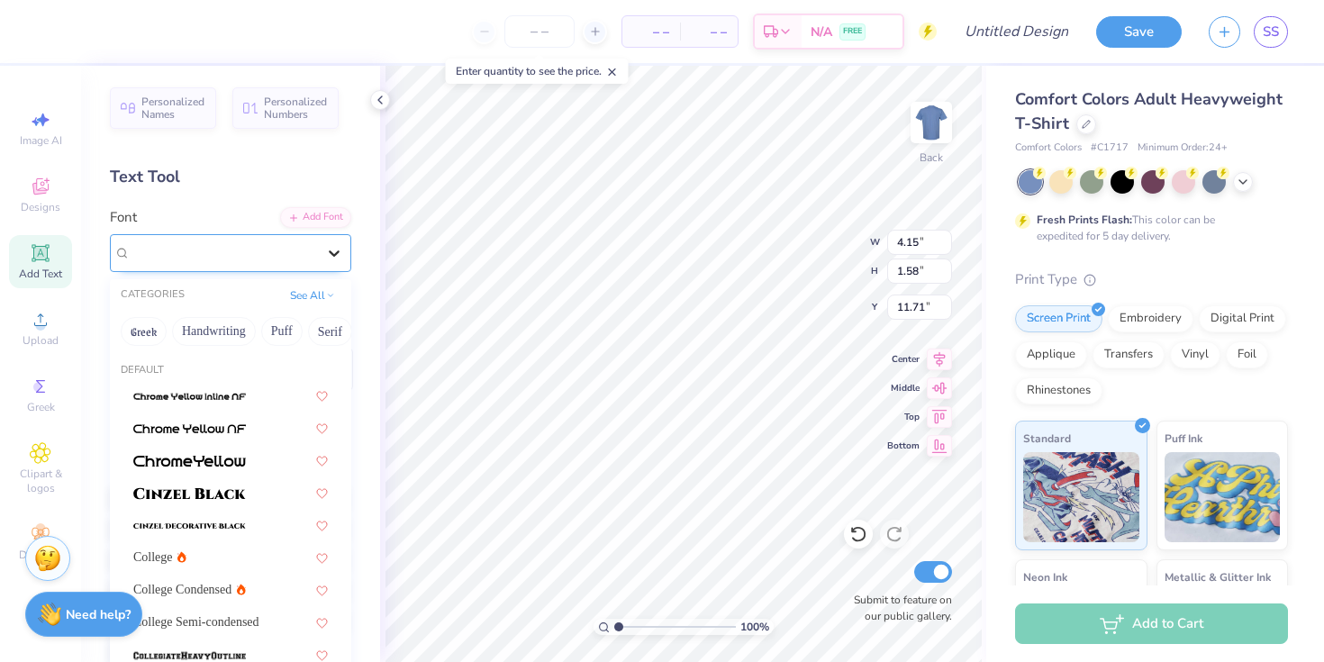
click at [321, 245] on div at bounding box center [334, 253] width 32 height 32
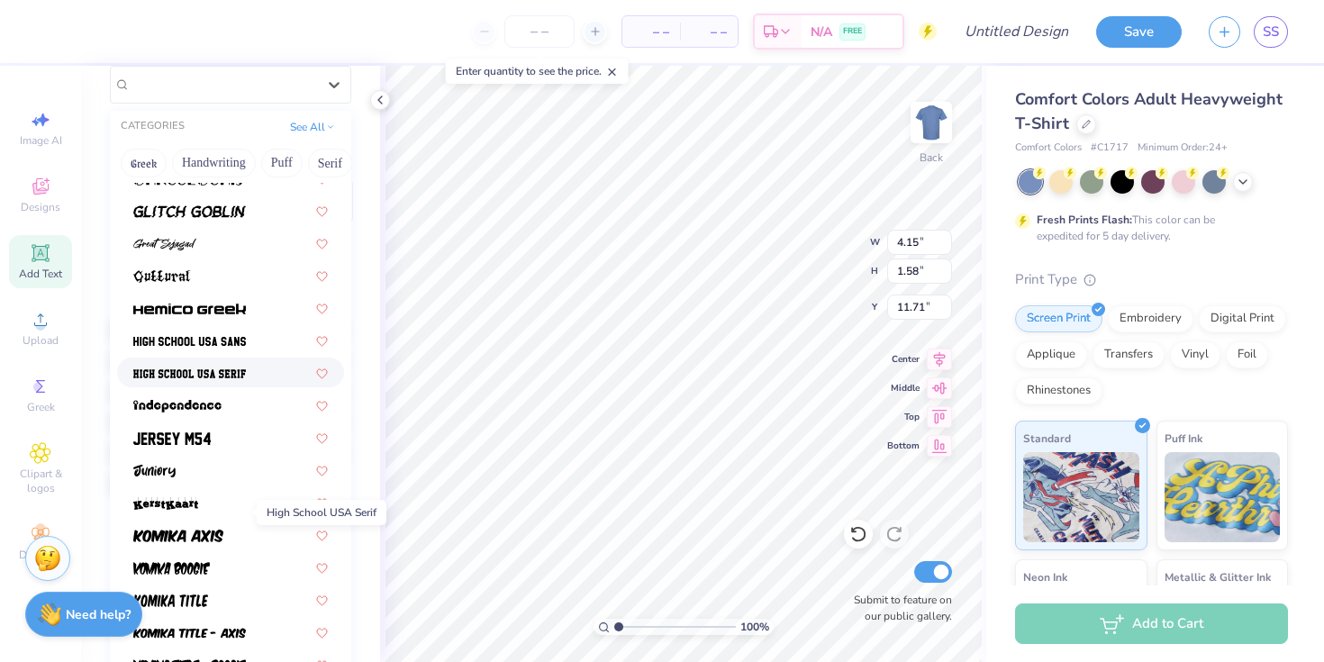
scroll to position [868, 0]
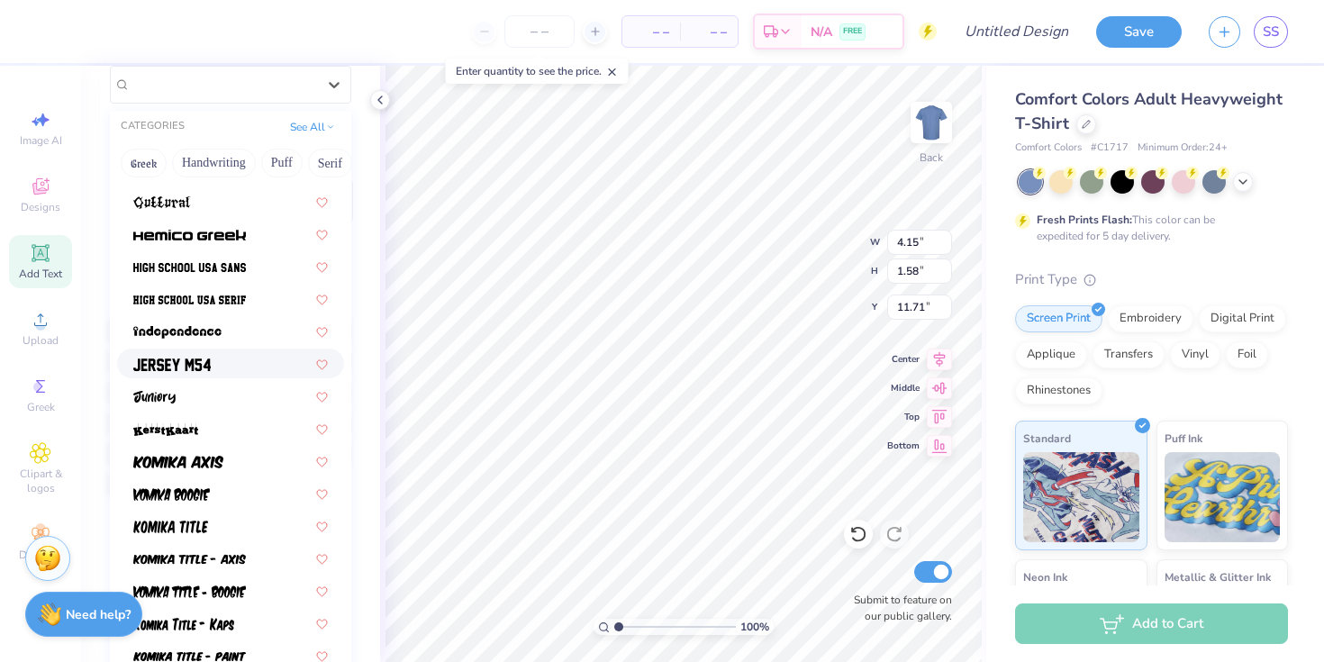
click at [195, 365] on img at bounding box center [171, 364] width 77 height 13
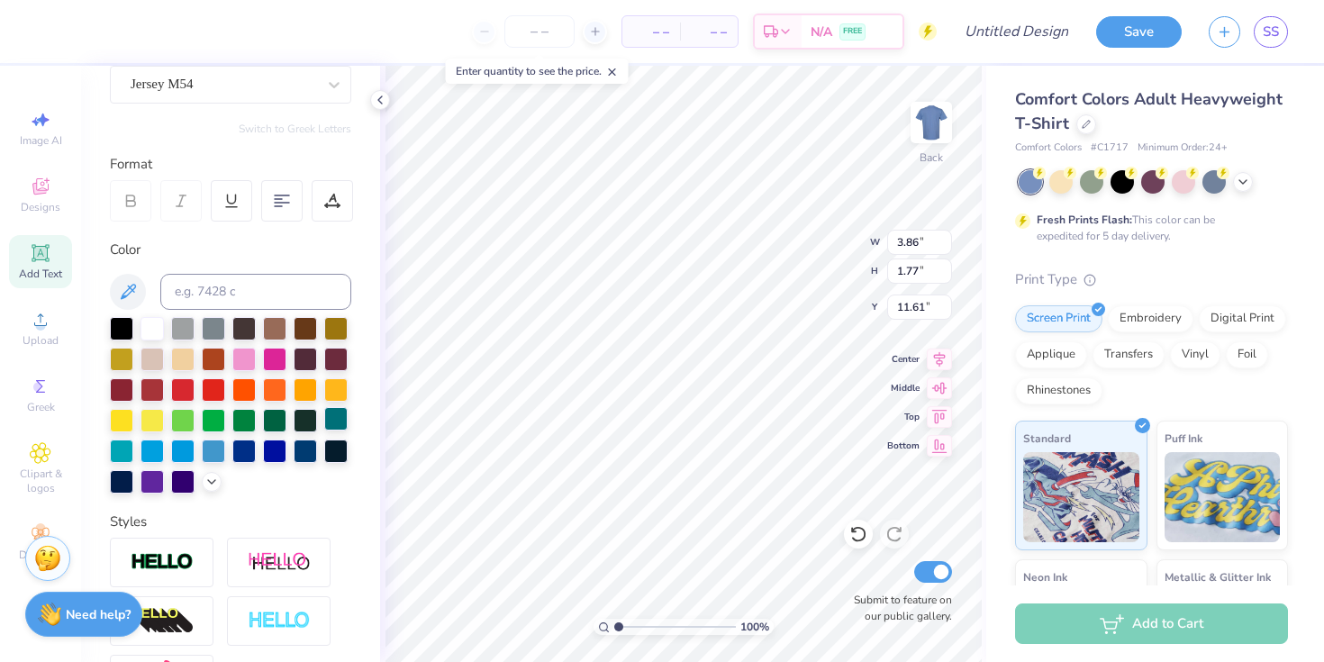
type input "4.74"
type input "2.18"
type input "11.21"
click at [1085, 119] on icon at bounding box center [1085, 122] width 9 height 9
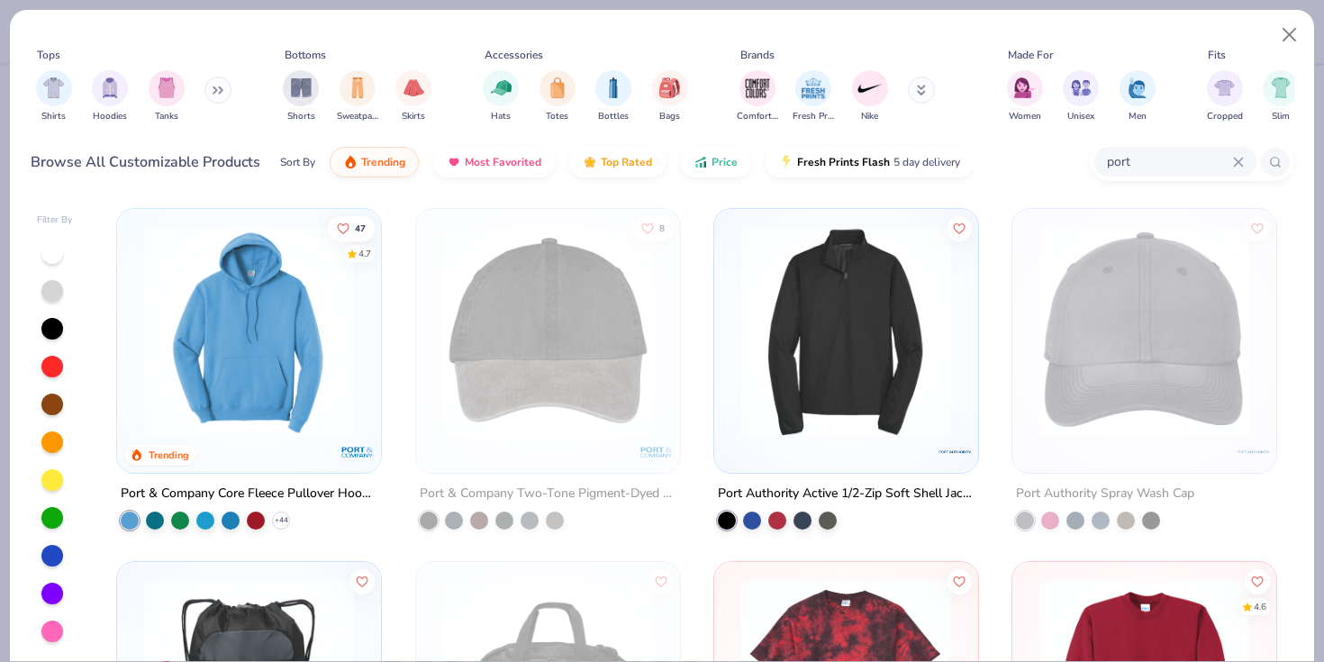
click at [1235, 168] on div "port" at bounding box center [1175, 162] width 162 height 30
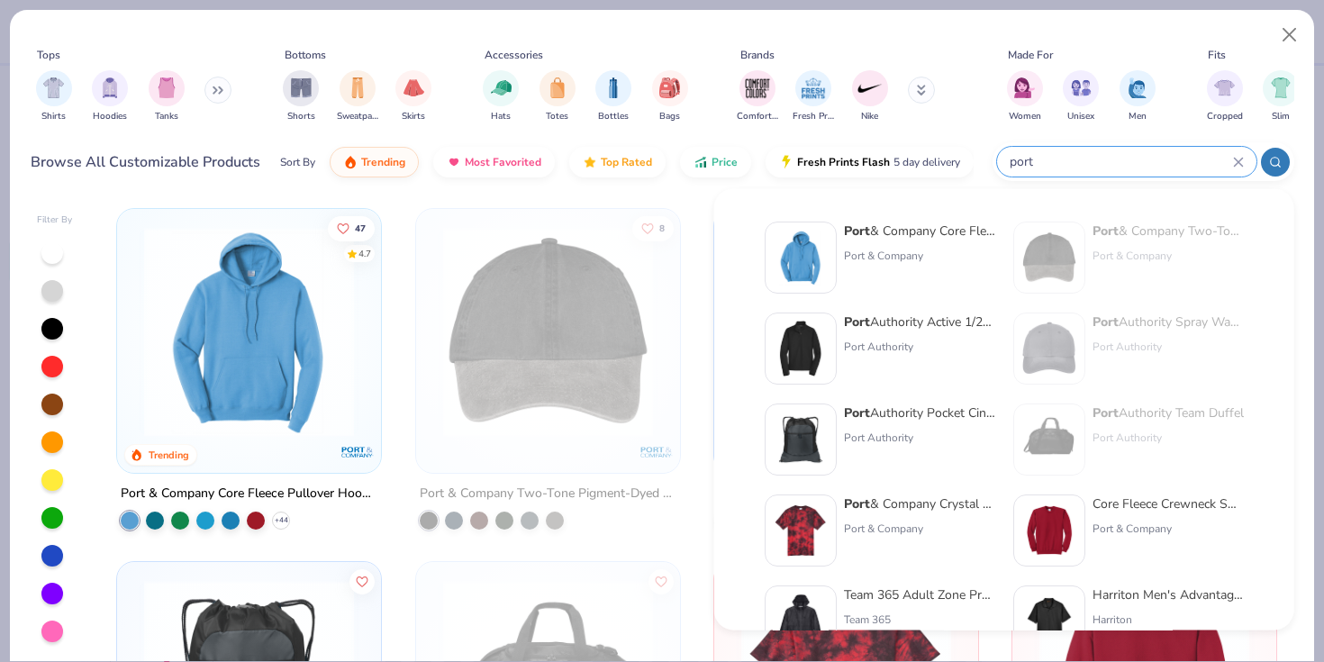
click at [1246, 159] on div "port" at bounding box center [1126, 162] width 259 height 30
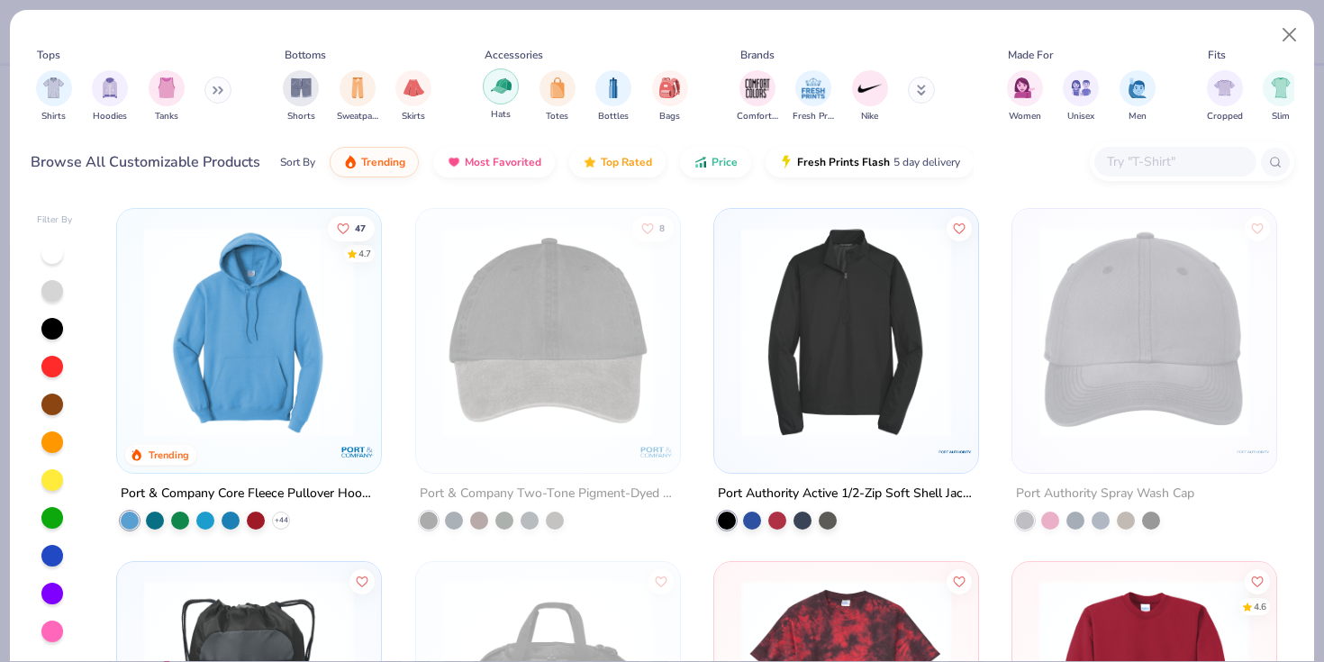
click at [496, 103] on div "filter for Hats" at bounding box center [501, 86] width 36 height 36
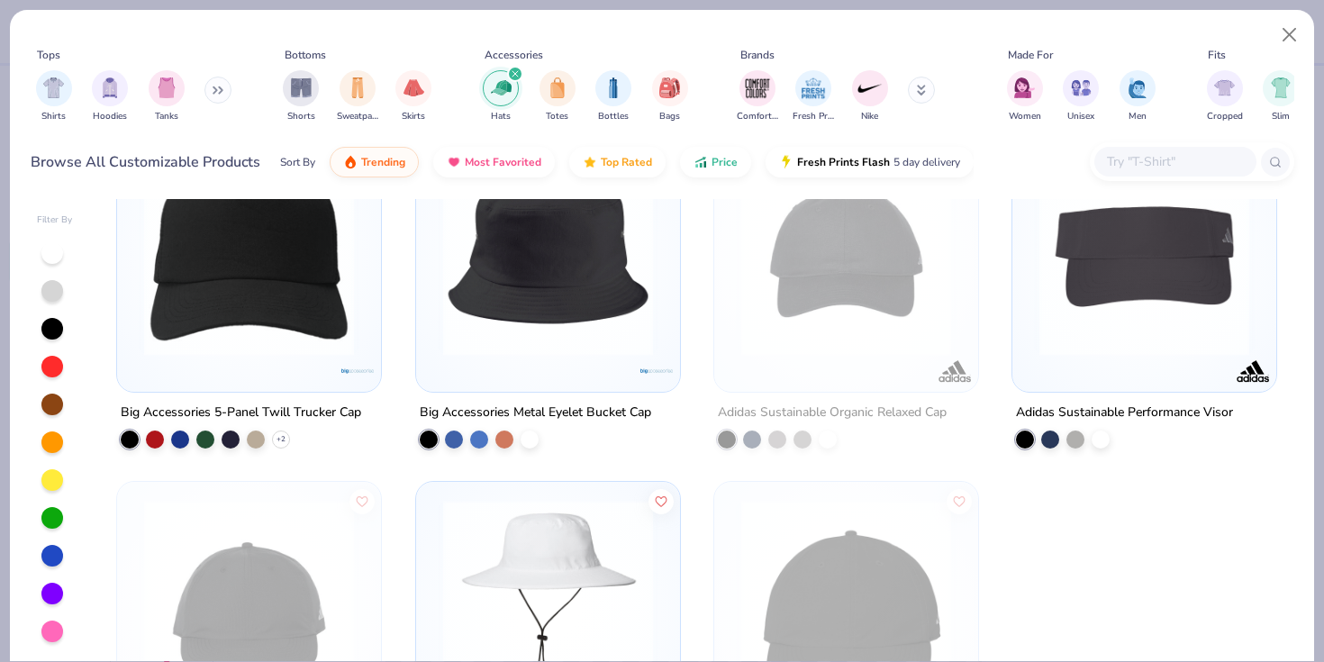
scroll to position [1846, 0]
click at [251, 307] on img at bounding box center [249, 252] width 228 height 210
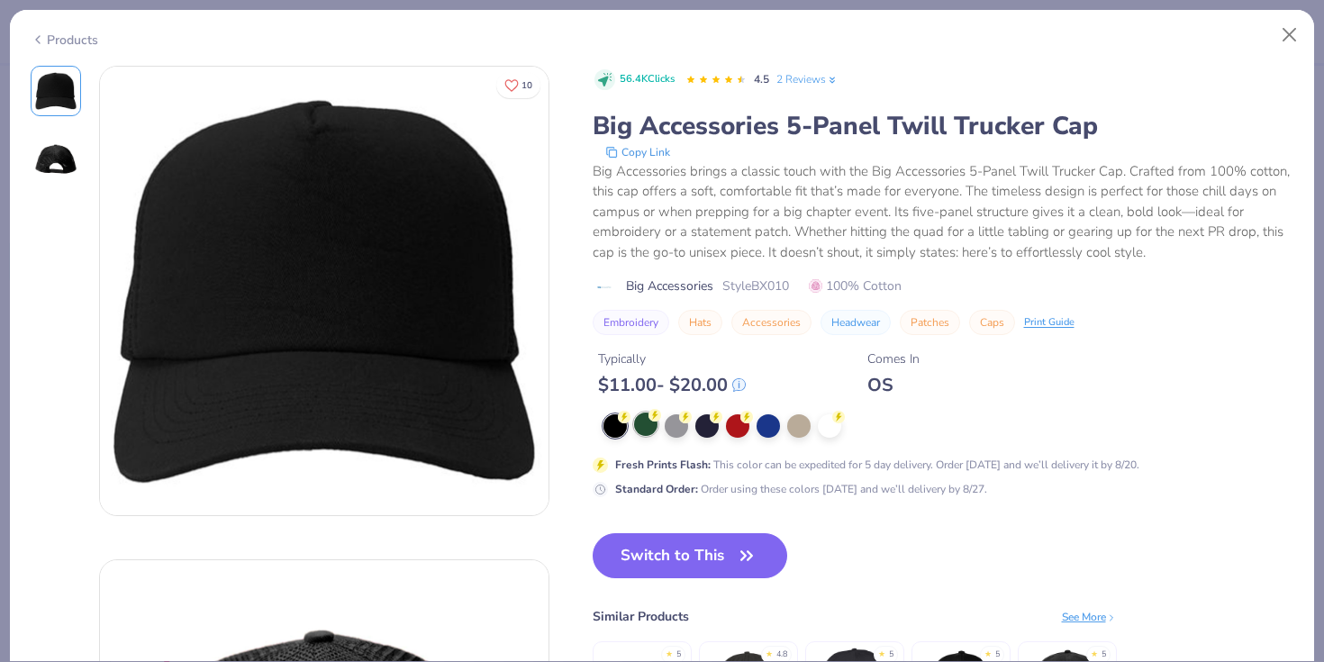
click at [646, 432] on div at bounding box center [645, 423] width 23 height 23
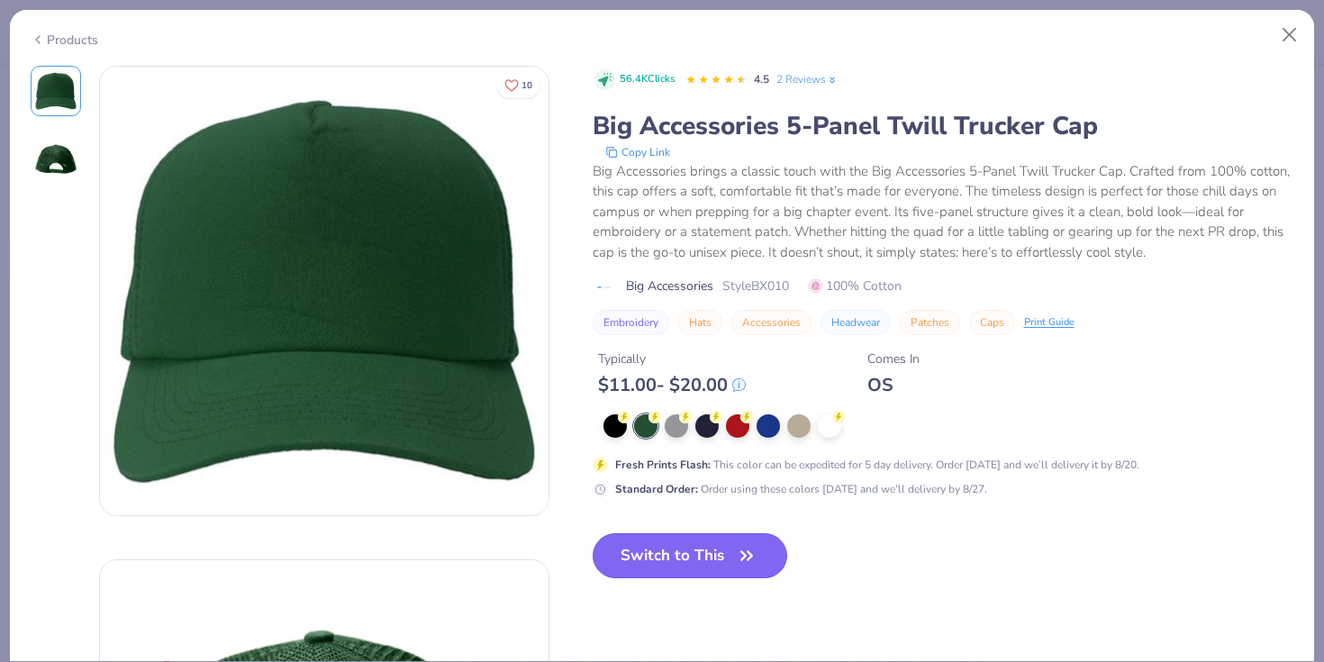
click at [691, 562] on button "Switch to This" at bounding box center [690, 555] width 195 height 45
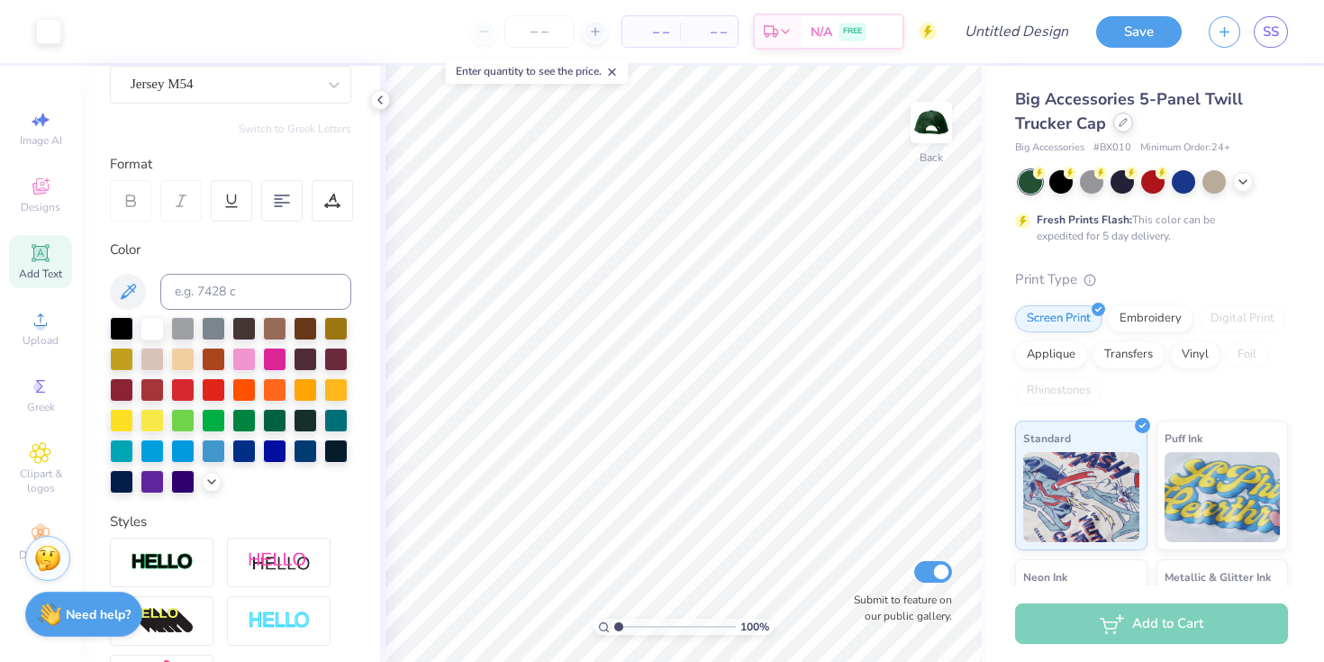
click at [1123, 123] on icon at bounding box center [1122, 122] width 9 height 9
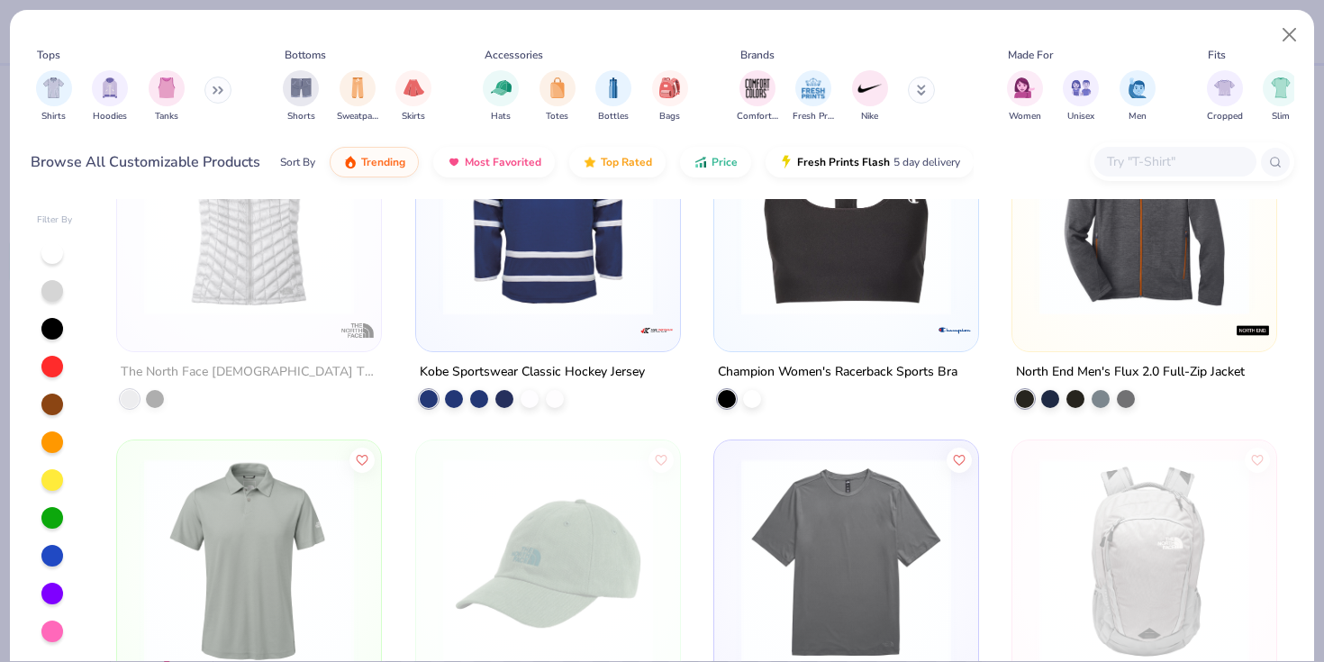
scroll to position [1181, 0]
click at [511, 105] on div "Hats" at bounding box center [501, 94] width 36 height 53
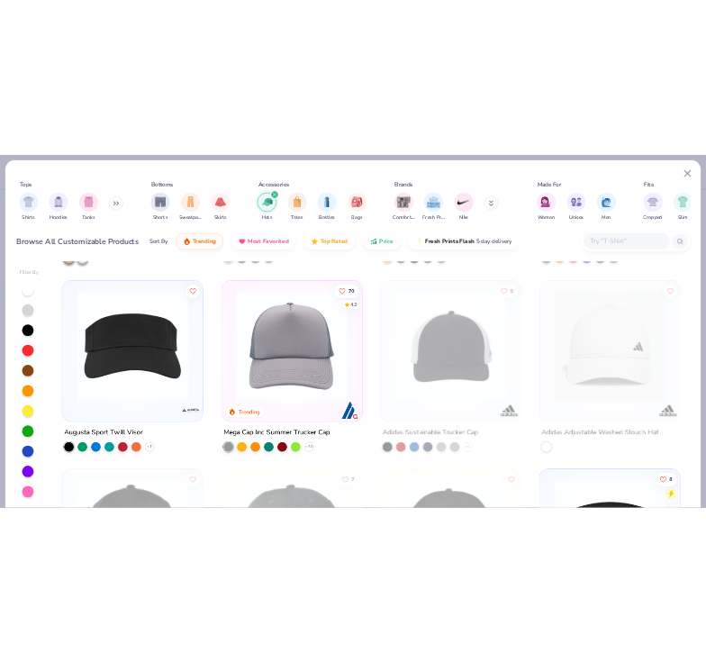
scroll to position [1034, 0]
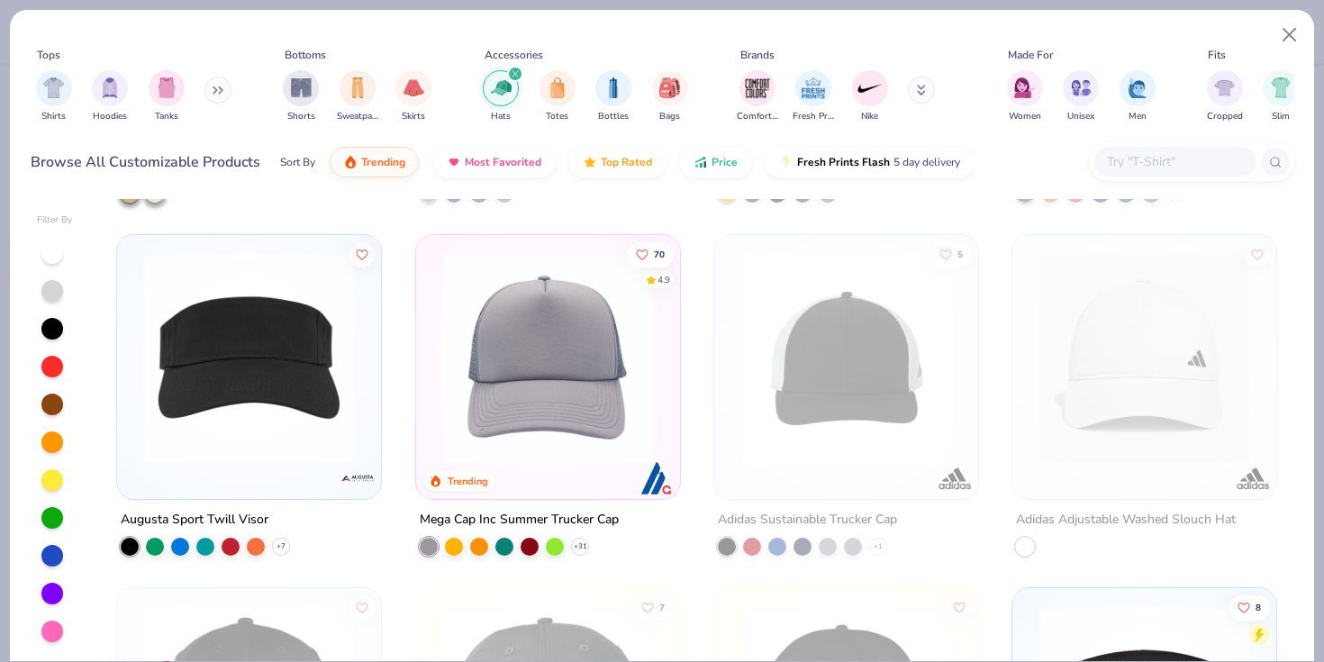
click at [527, 395] on img at bounding box center [548, 358] width 228 height 210
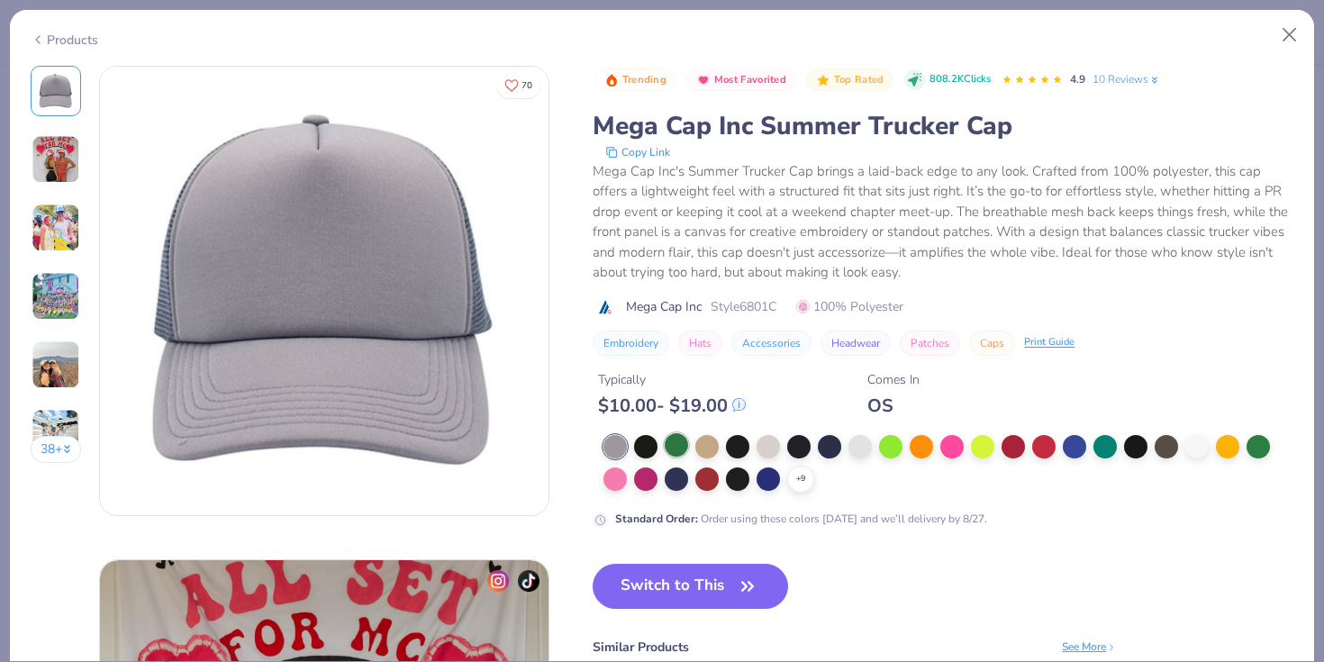
click at [678, 448] on div at bounding box center [676, 444] width 23 height 23
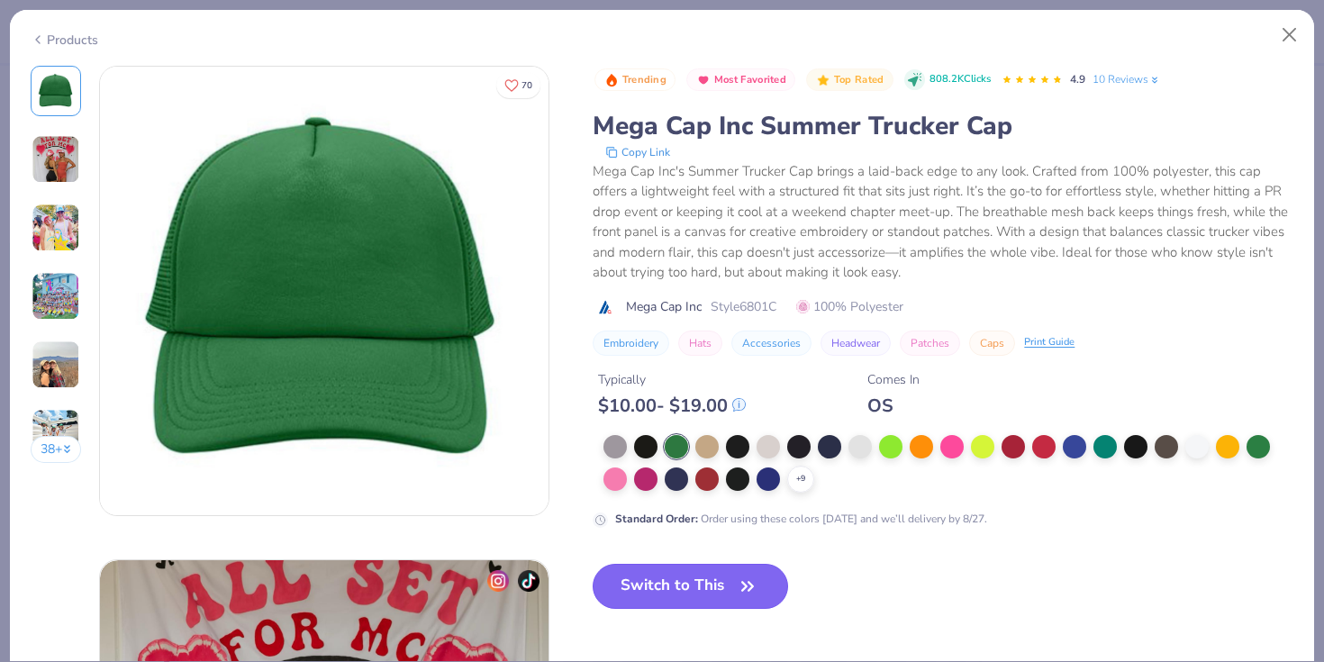
click at [732, 598] on button "Switch to This" at bounding box center [690, 586] width 195 height 45
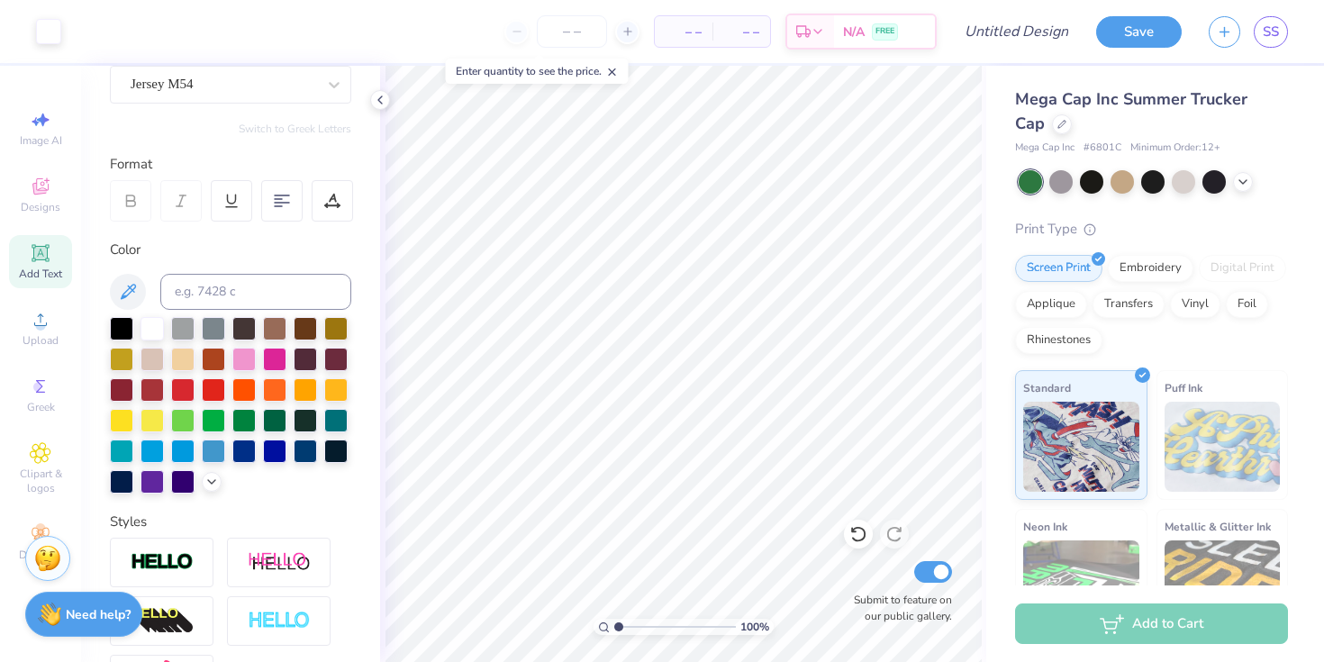
click at [0, 144] on div "Image AI Designs Add Text Upload Greek Clipart & logos Decorate" at bounding box center [40, 364] width 81 height 596
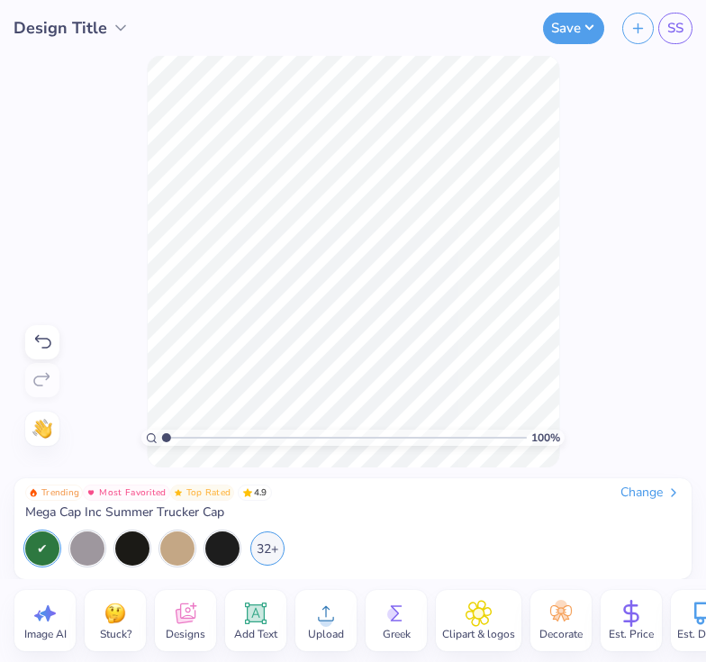
click at [653, 30] on div "SS" at bounding box center [657, 29] width 70 height 32
click at [667, 30] on span "SS" at bounding box center [675, 28] width 16 height 21
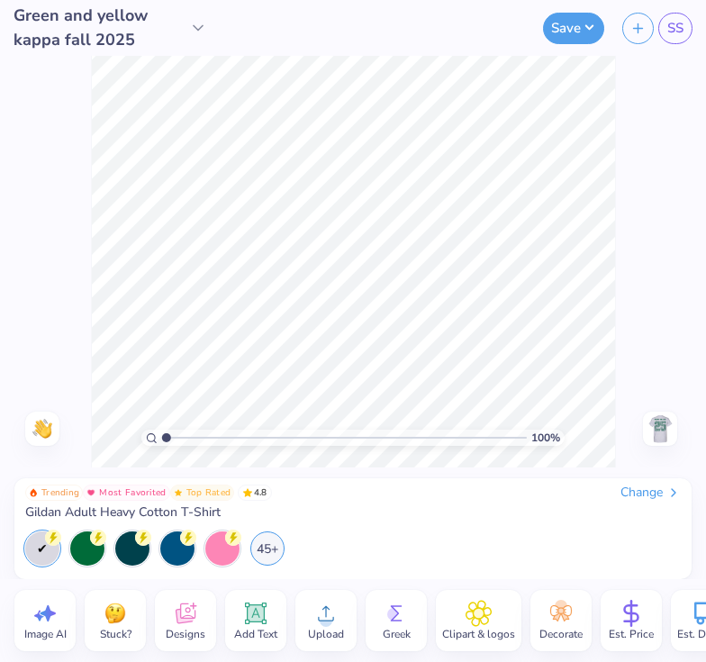
click at [642, 490] on div "Change" at bounding box center [650, 492] width 60 height 16
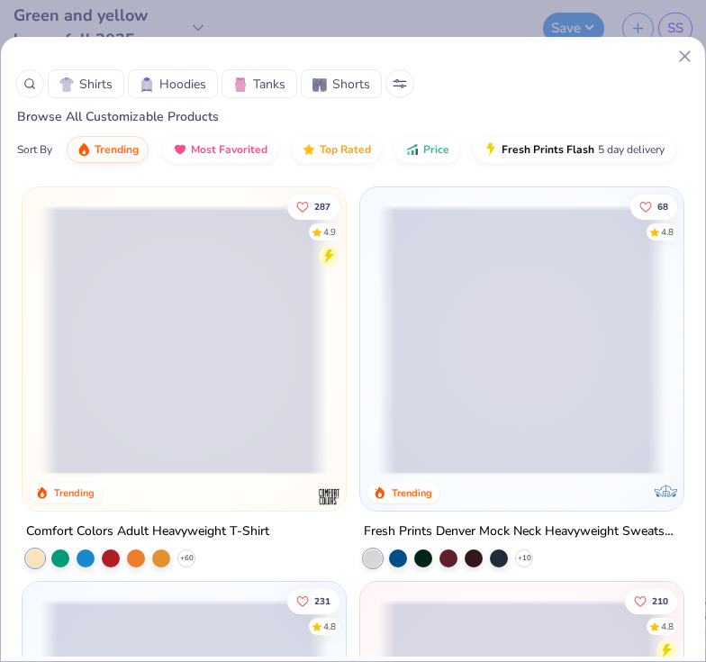
click at [690, 61] on line at bounding box center [685, 56] width 10 height 10
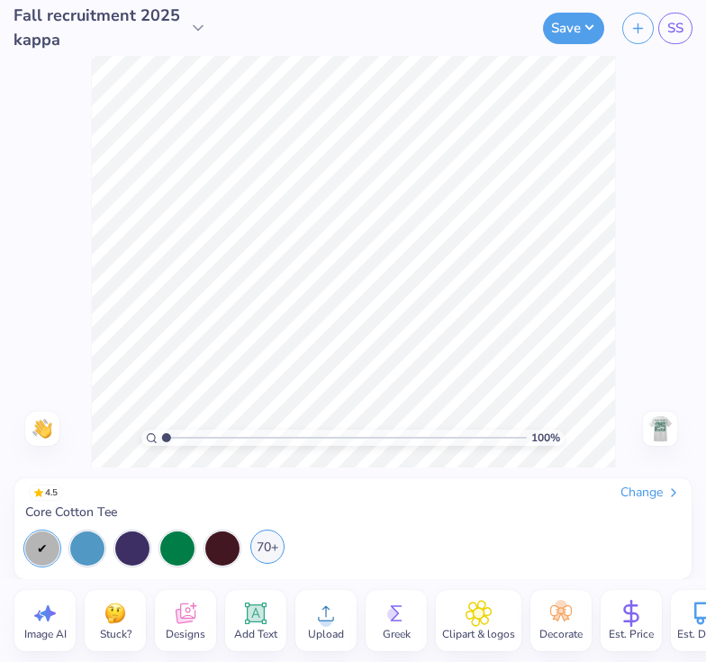
click at [276, 553] on div "70+" at bounding box center [267, 546] width 34 height 34
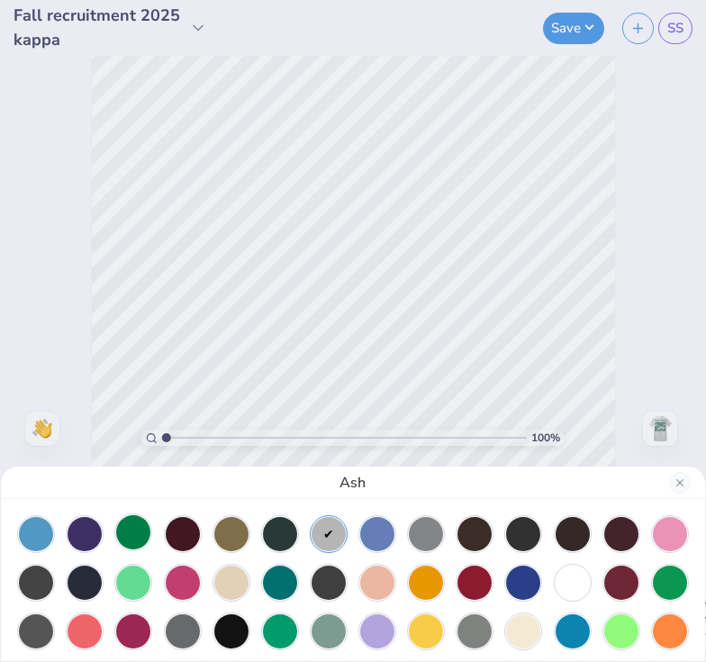
click at [129, 530] on div at bounding box center [133, 532] width 34 height 34
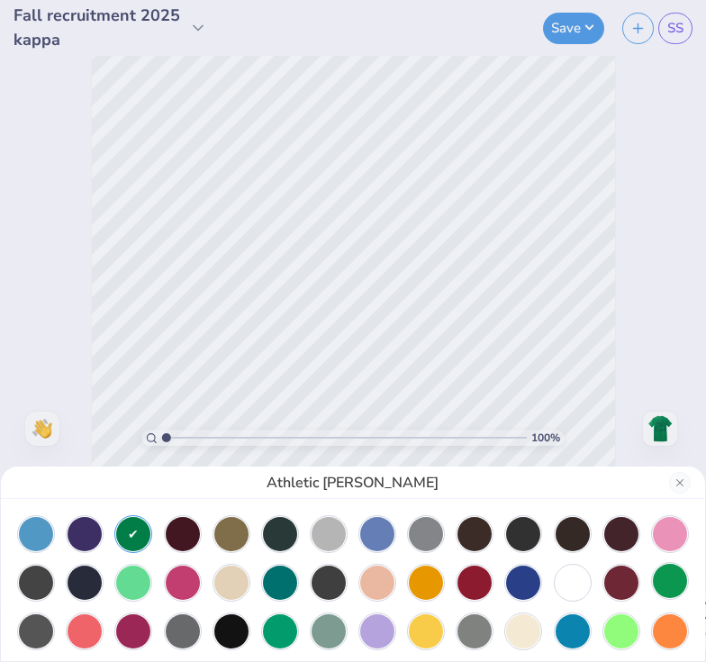
click at [670, 567] on div at bounding box center [670, 581] width 34 height 34
click at [331, 536] on div at bounding box center [329, 532] width 34 height 34
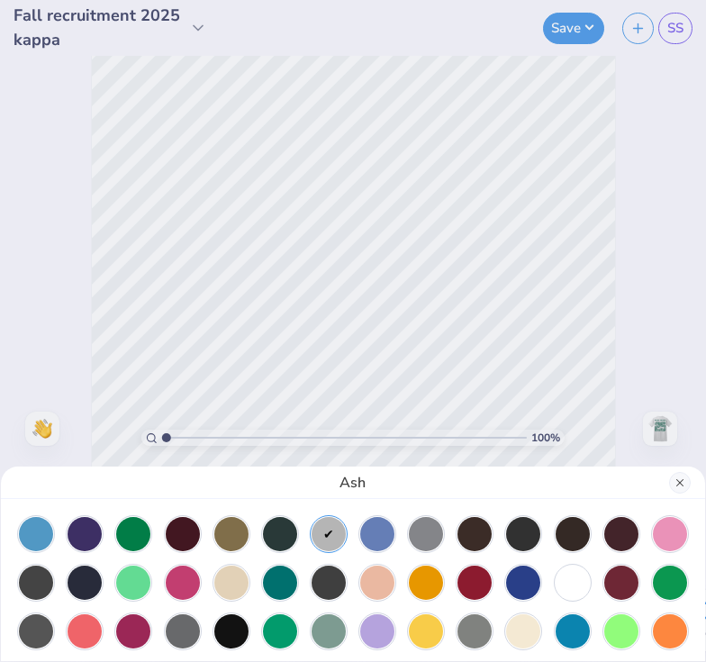
click at [669, 481] on div "Ash" at bounding box center [353, 482] width 704 height 32
click at [683, 481] on button "Close" at bounding box center [680, 483] width 22 height 22
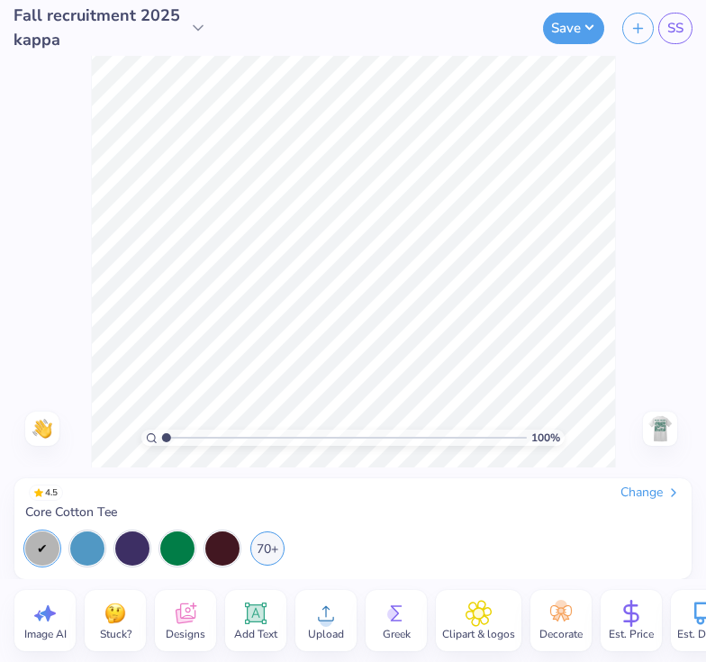
click at [645, 493] on div "Change" at bounding box center [650, 492] width 60 height 16
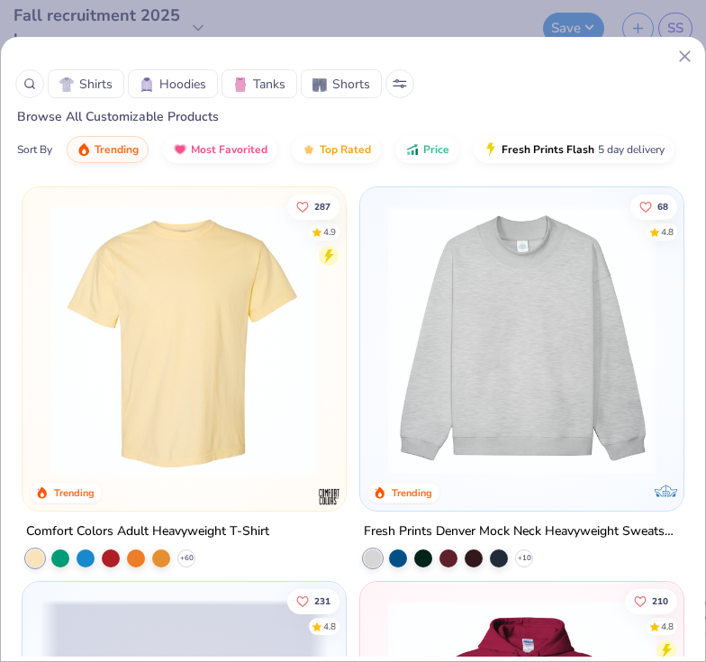
click at [684, 60] on icon at bounding box center [684, 56] width 19 height 19
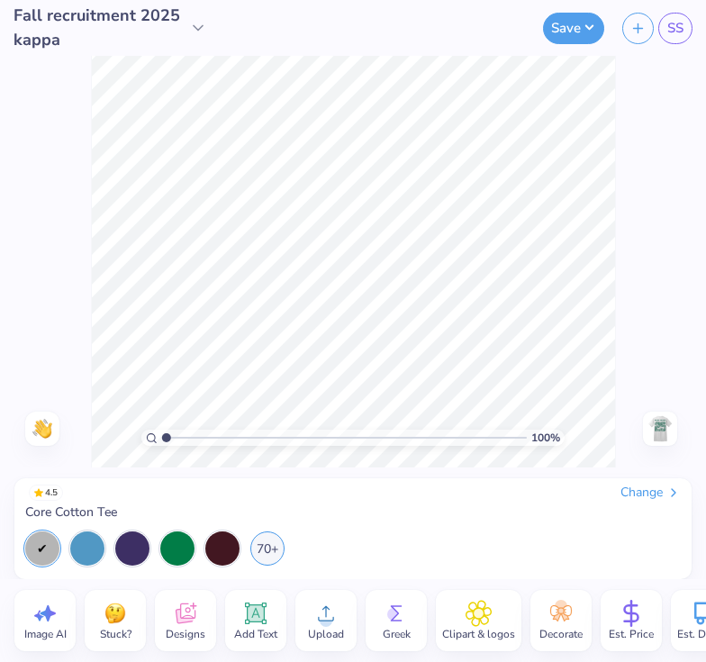
click at [671, 493] on icon at bounding box center [673, 492] width 14 height 14
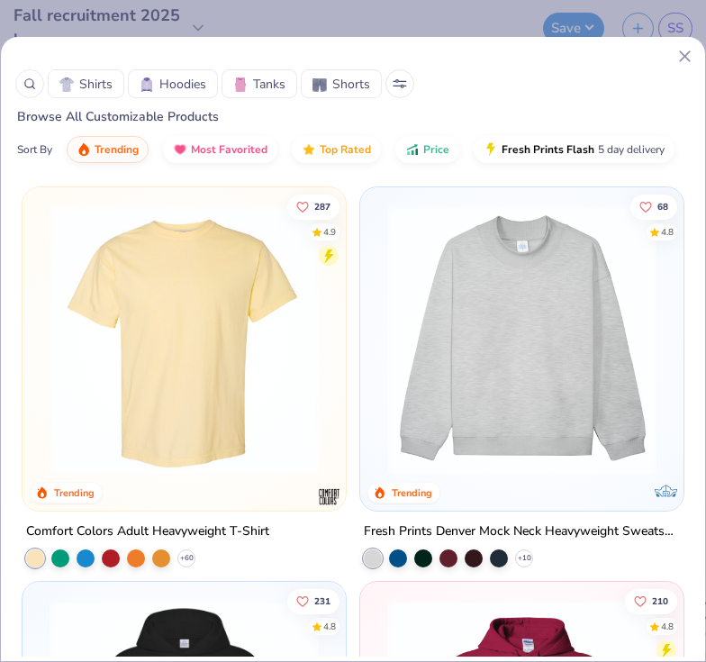
click at [24, 92] on div at bounding box center [29, 83] width 29 height 29
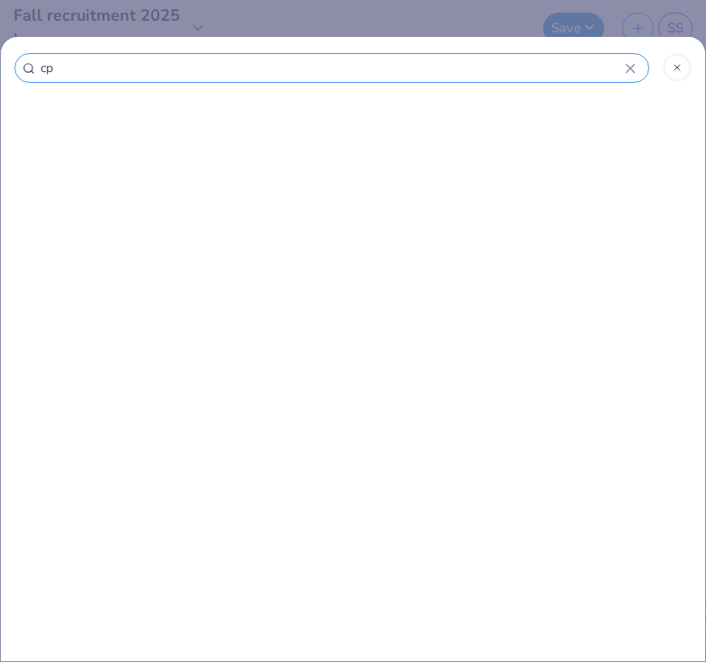
type input "cp8"
type input "cp86"
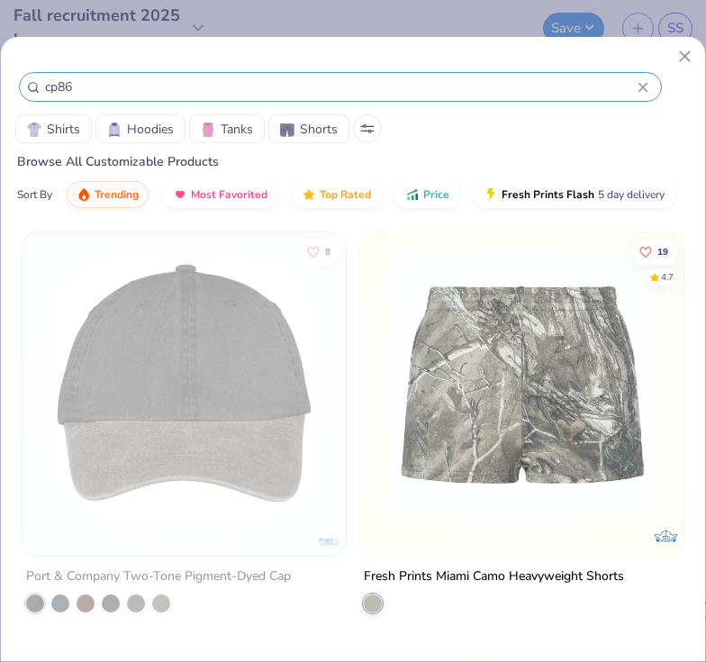
click at [50, 86] on input "cp86" at bounding box center [340, 87] width 594 height 21
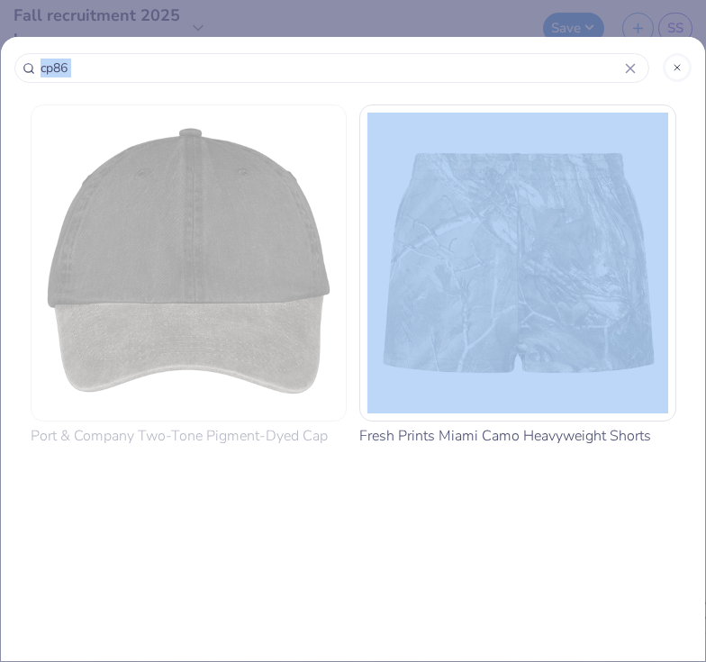
click at [50, 86] on div "cp86 Port & Company Two-Tone Pigment-Dyed Cap Port & Company Fresh Prints Miami…" at bounding box center [353, 331] width 706 height 662
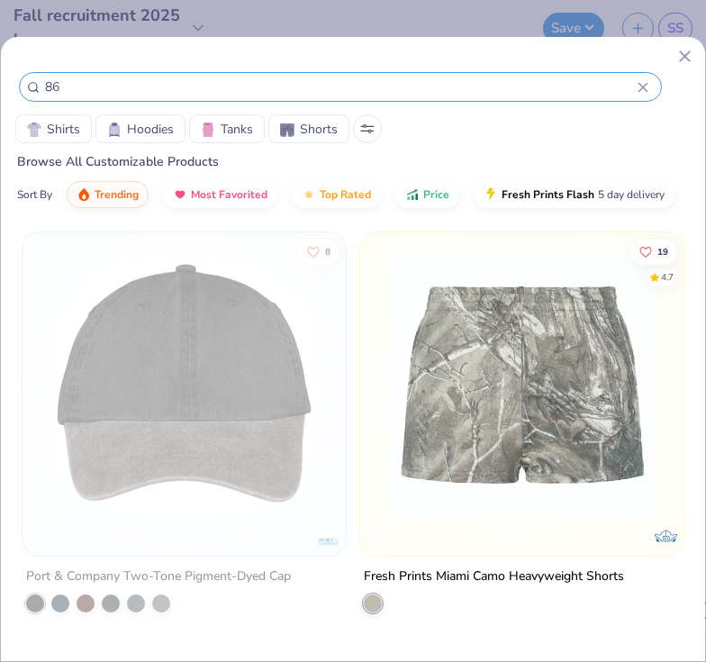
type input "86"
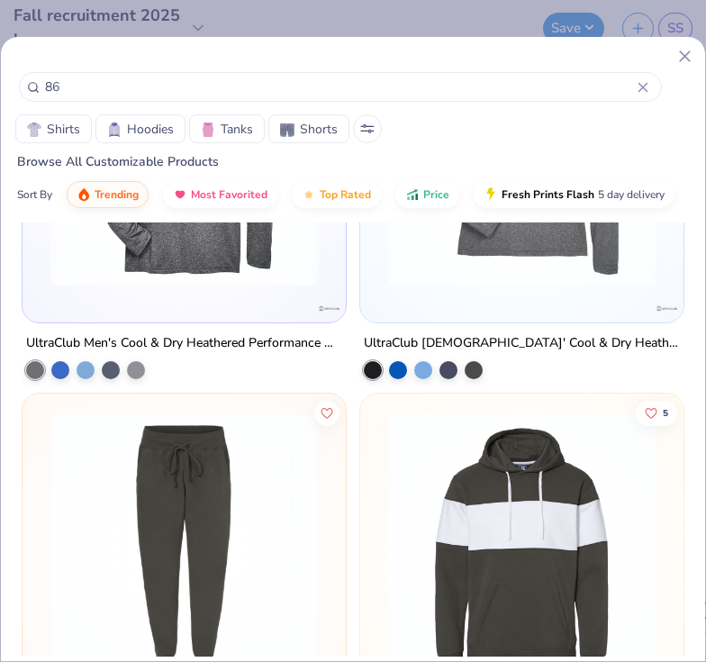
scroll to position [770, 0]
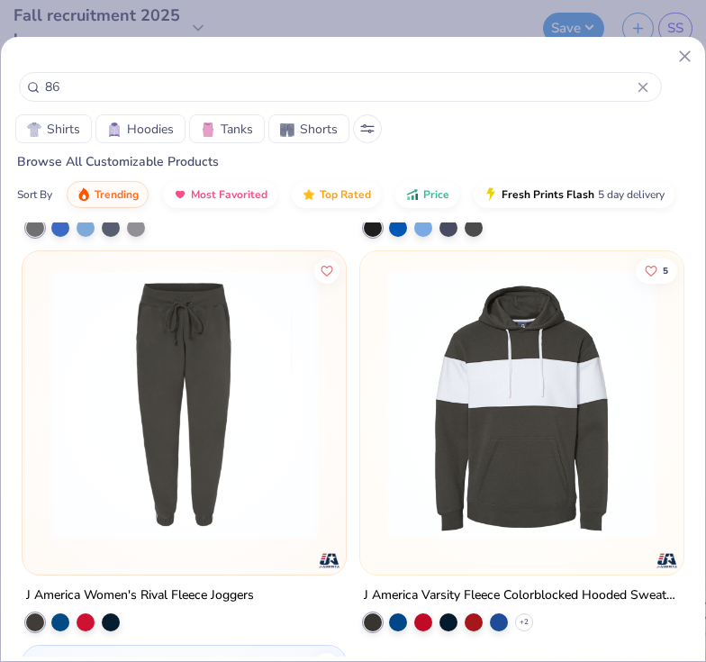
click at [683, 59] on icon at bounding box center [684, 56] width 19 height 19
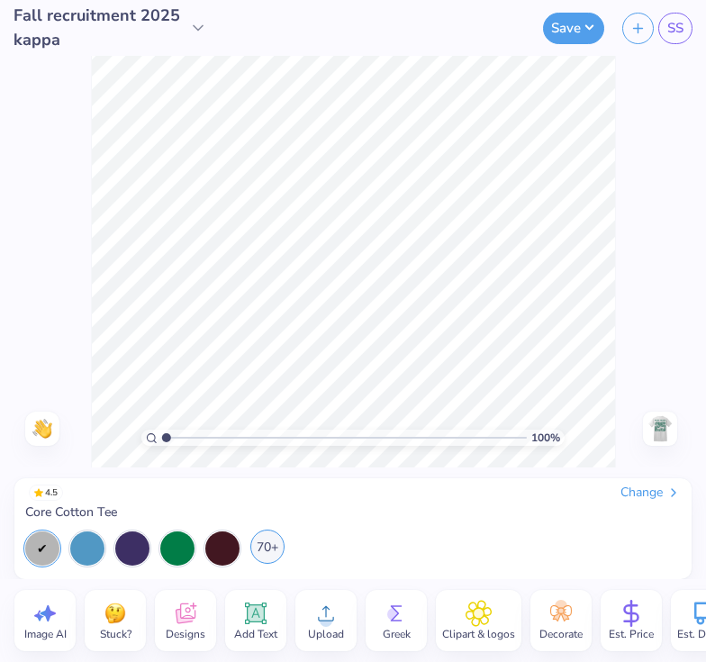
click at [262, 547] on div "70+" at bounding box center [267, 546] width 34 height 34
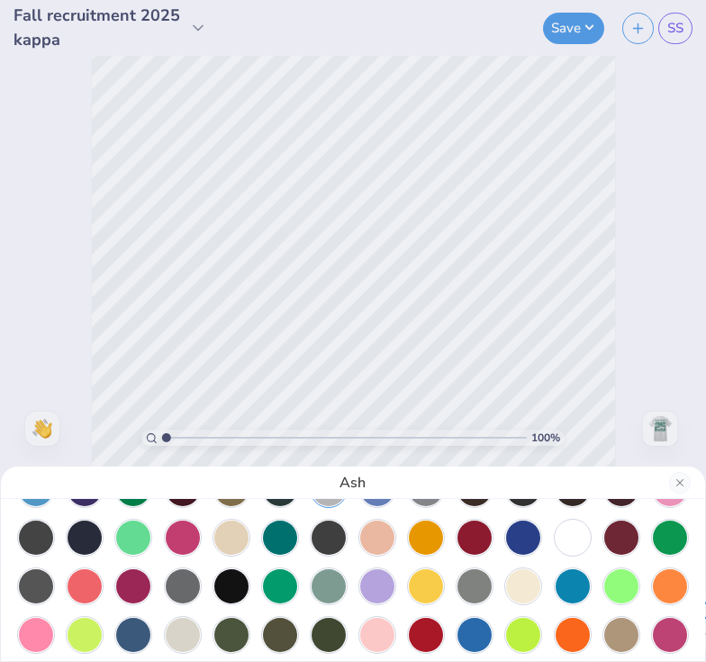
scroll to position [89, 0]
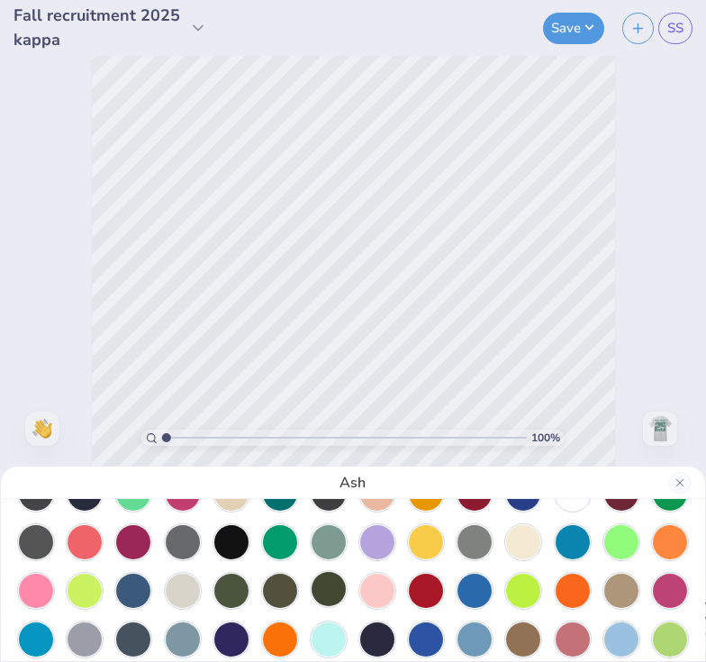
click at [330, 586] on div at bounding box center [329, 589] width 34 height 34
click at [297, 587] on div at bounding box center [280, 589] width 34 height 34
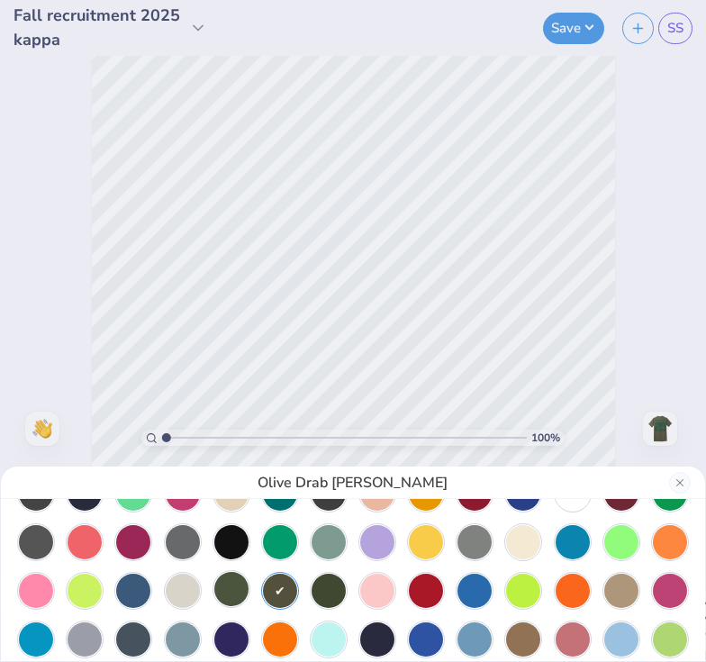
click at [225, 592] on div at bounding box center [231, 589] width 34 height 34
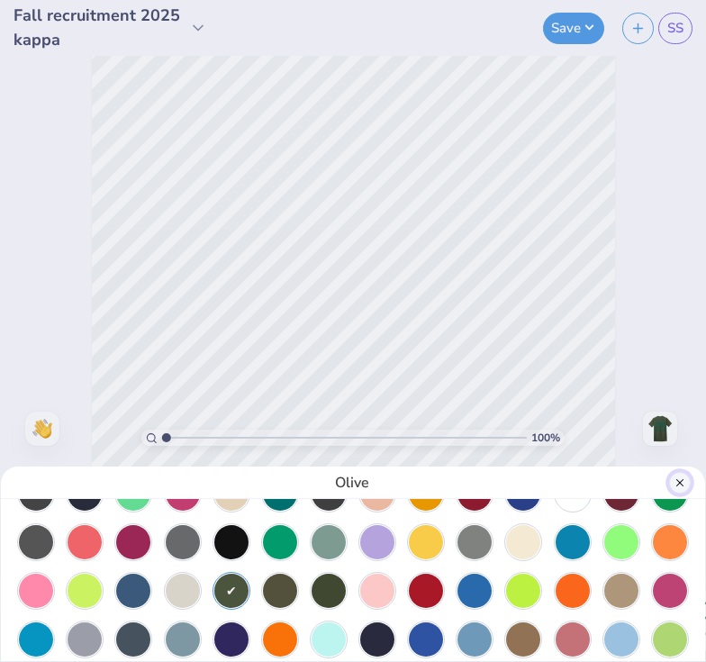
click at [683, 484] on button "Close" at bounding box center [680, 483] width 22 height 22
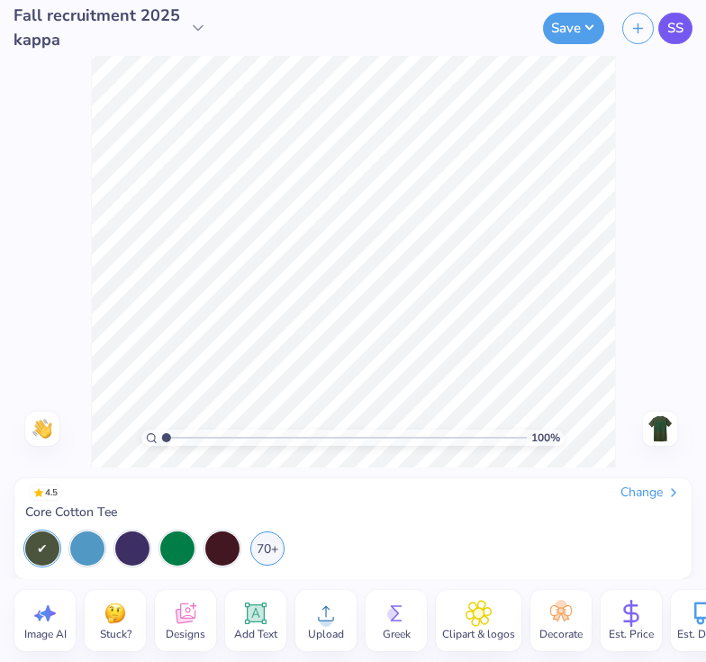
click at [687, 32] on link "SS" at bounding box center [675, 29] width 34 height 32
